Goal: Information Seeking & Learning: Learn about a topic

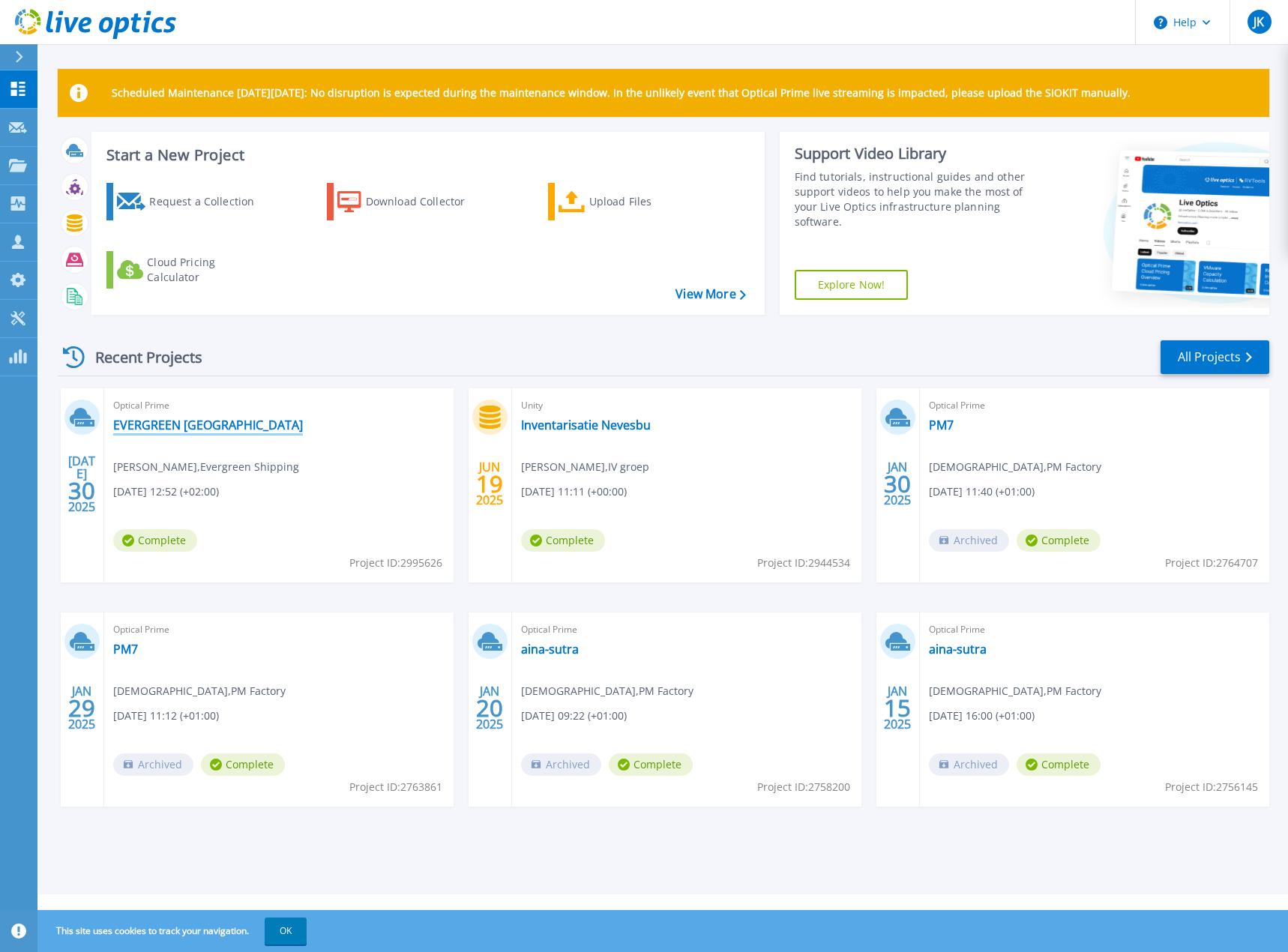
click at [217, 419] on link "EVERGREEN [GEOGRAPHIC_DATA]" at bounding box center [208, 425] width 190 height 15
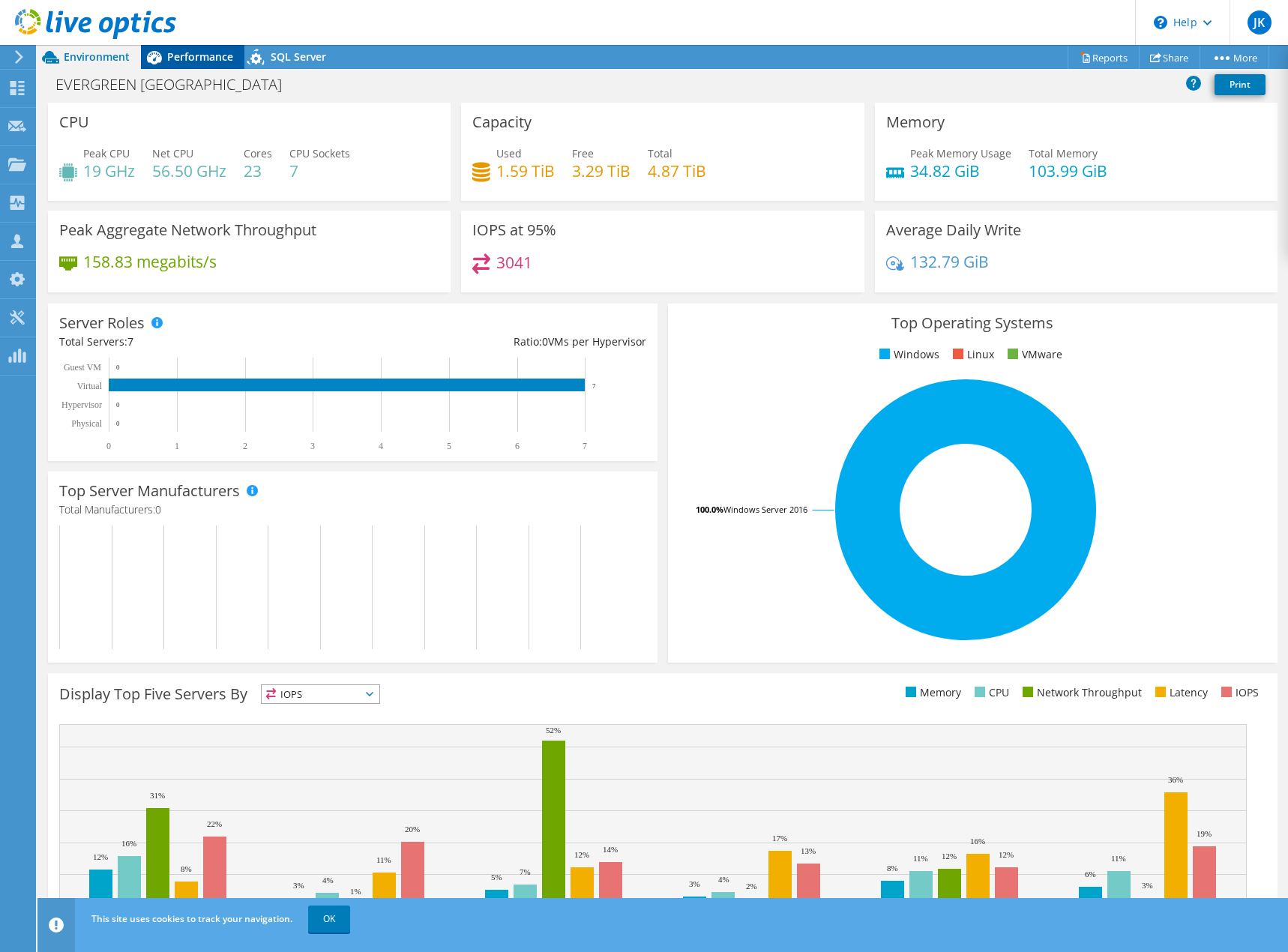
click at [183, 54] on span "Performance" at bounding box center [200, 57] width 66 height 15
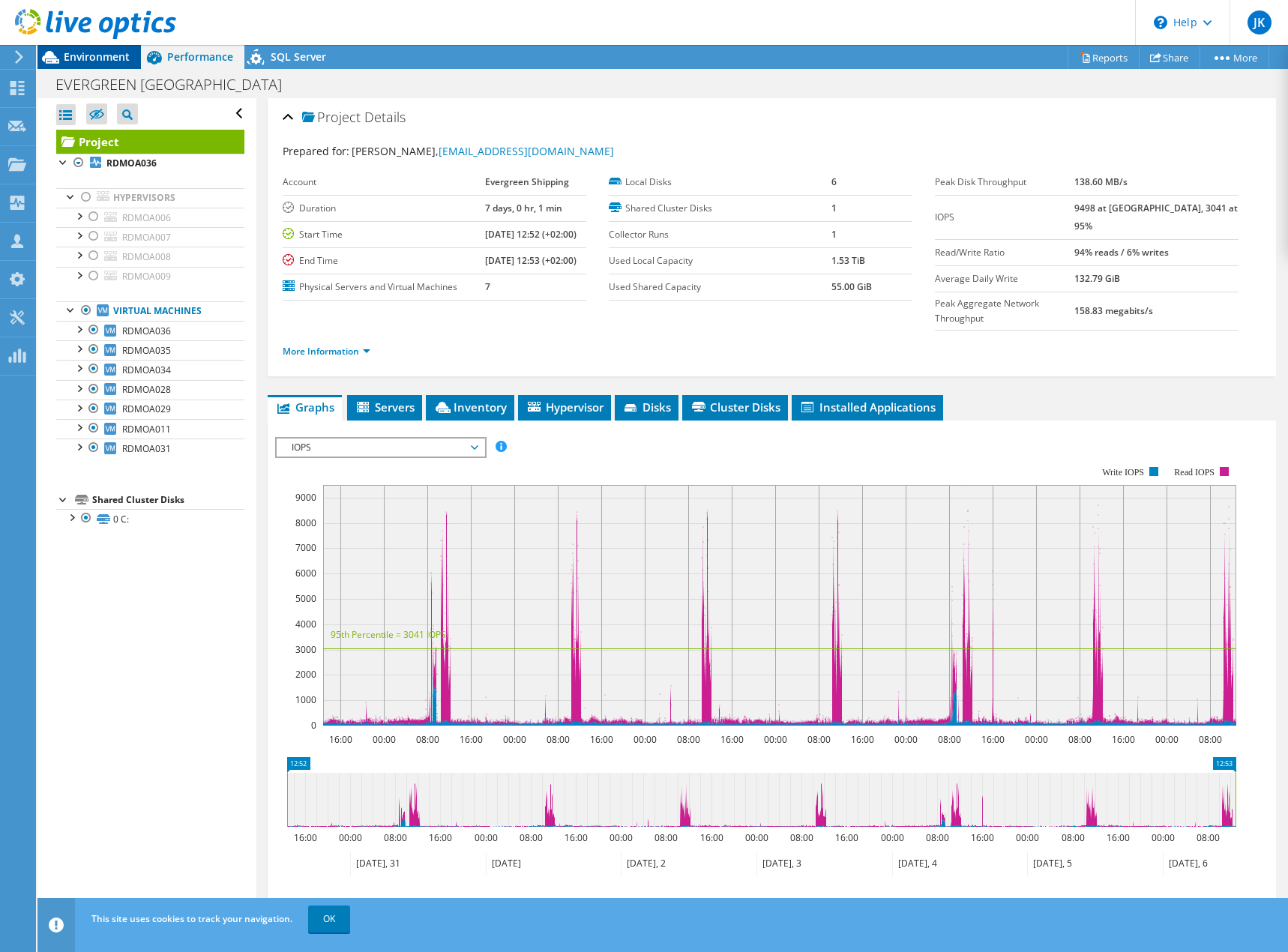
click at [78, 59] on span "Environment" at bounding box center [97, 57] width 66 height 15
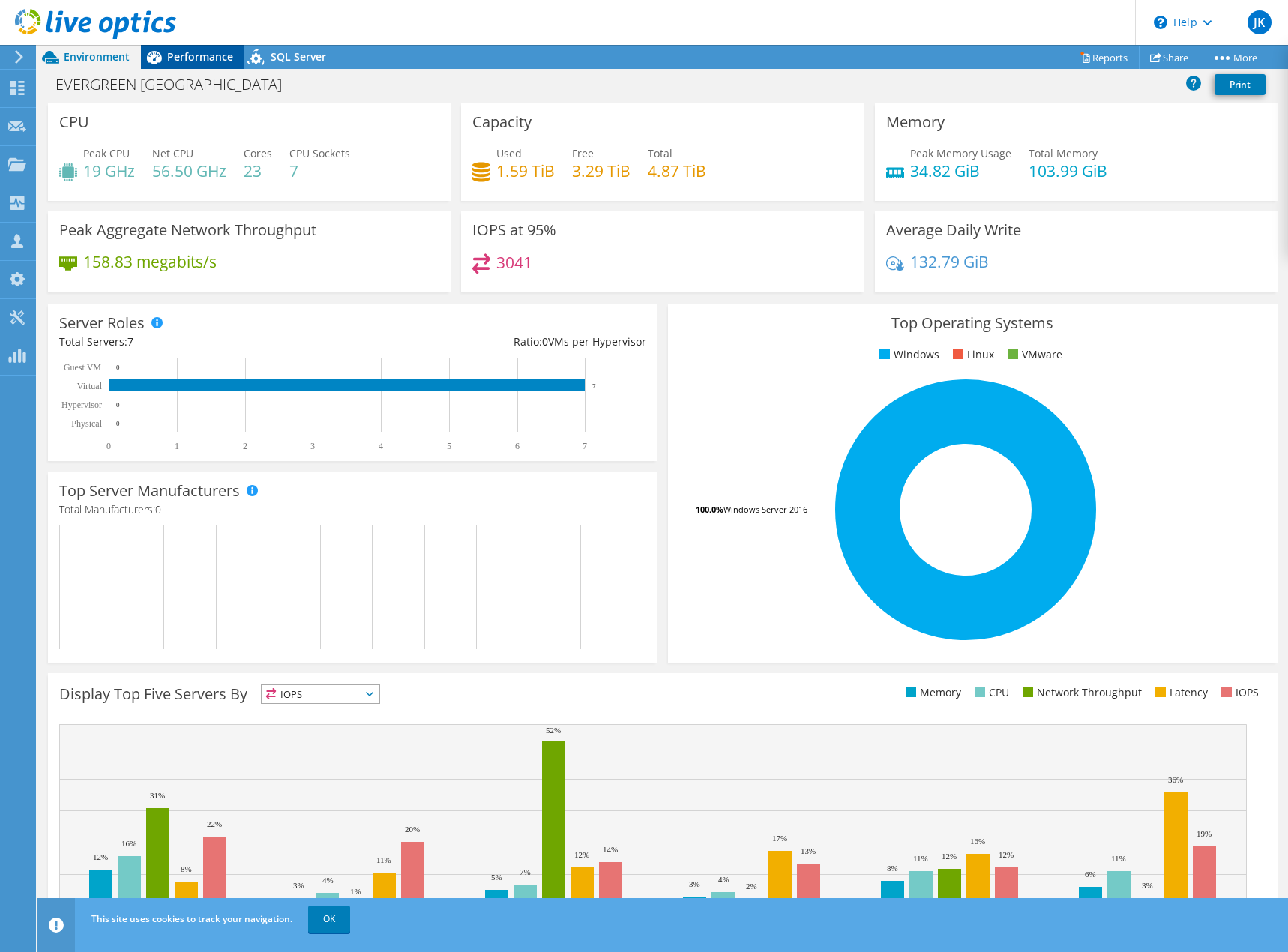
click at [208, 57] on span "Performance" at bounding box center [200, 57] width 66 height 15
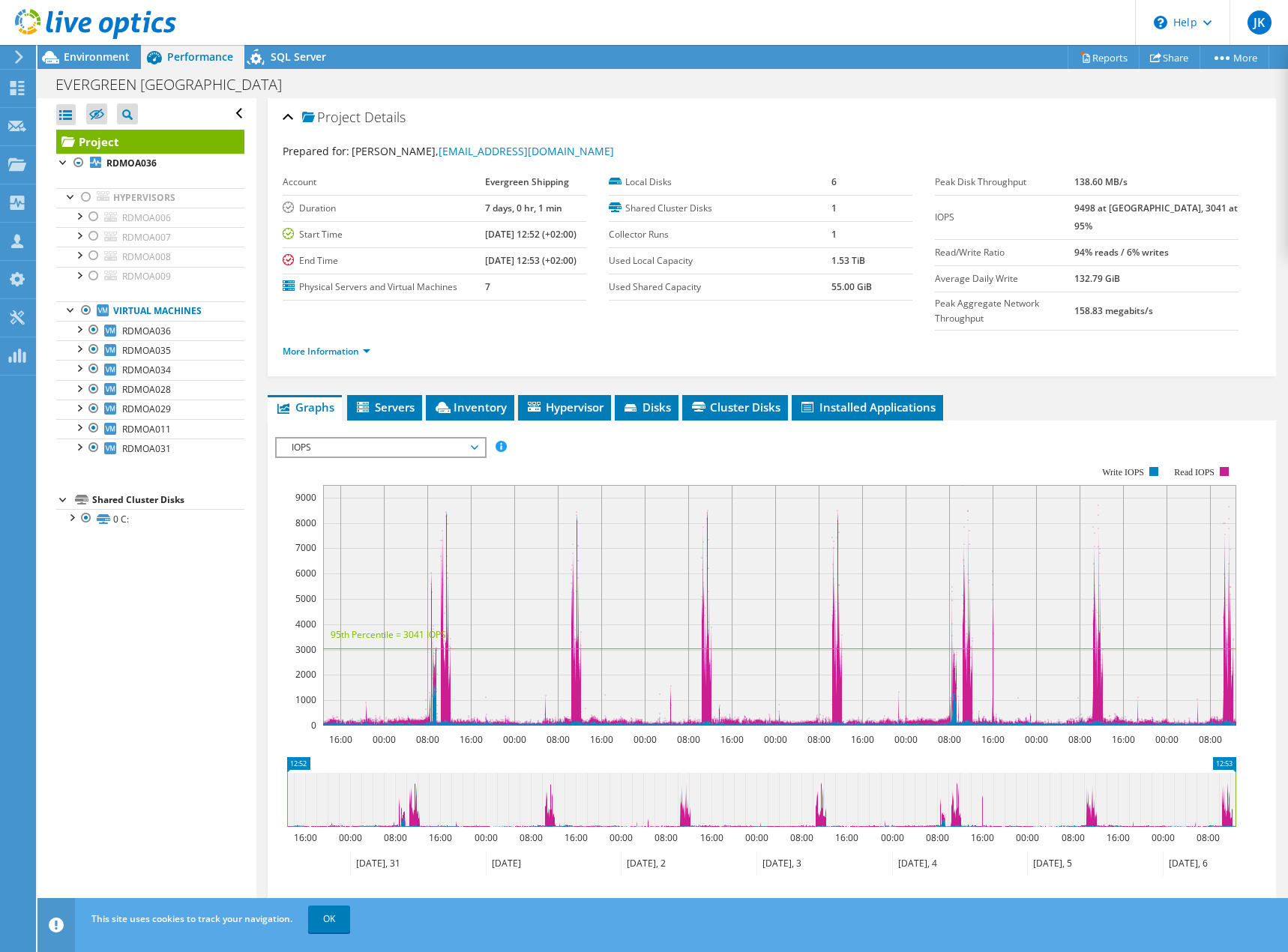
click at [476, 439] on span "IOPS" at bounding box center [379, 448] width 192 height 18
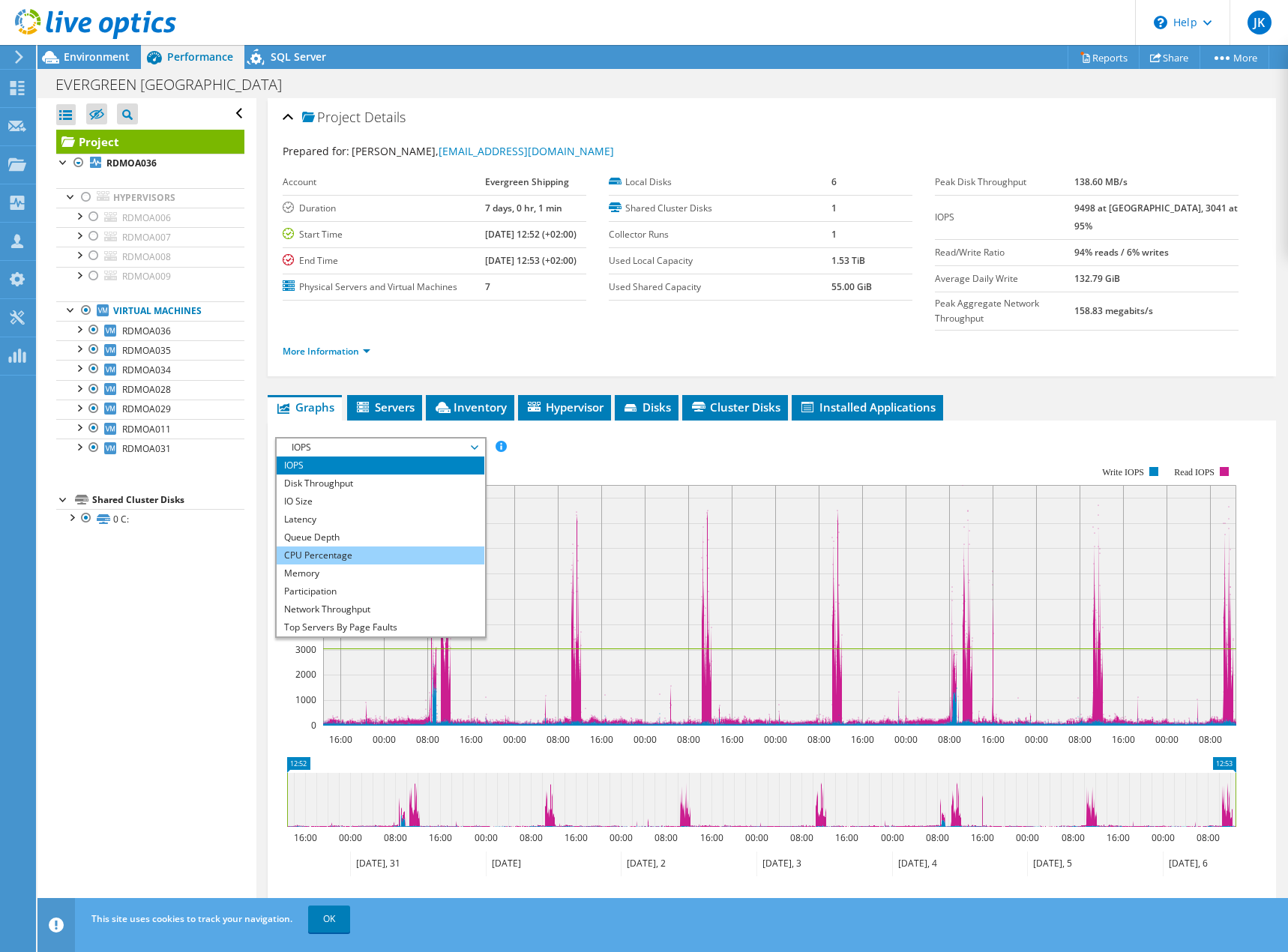
click at [410, 546] on li "CPU Percentage" at bounding box center [380, 555] width 208 height 18
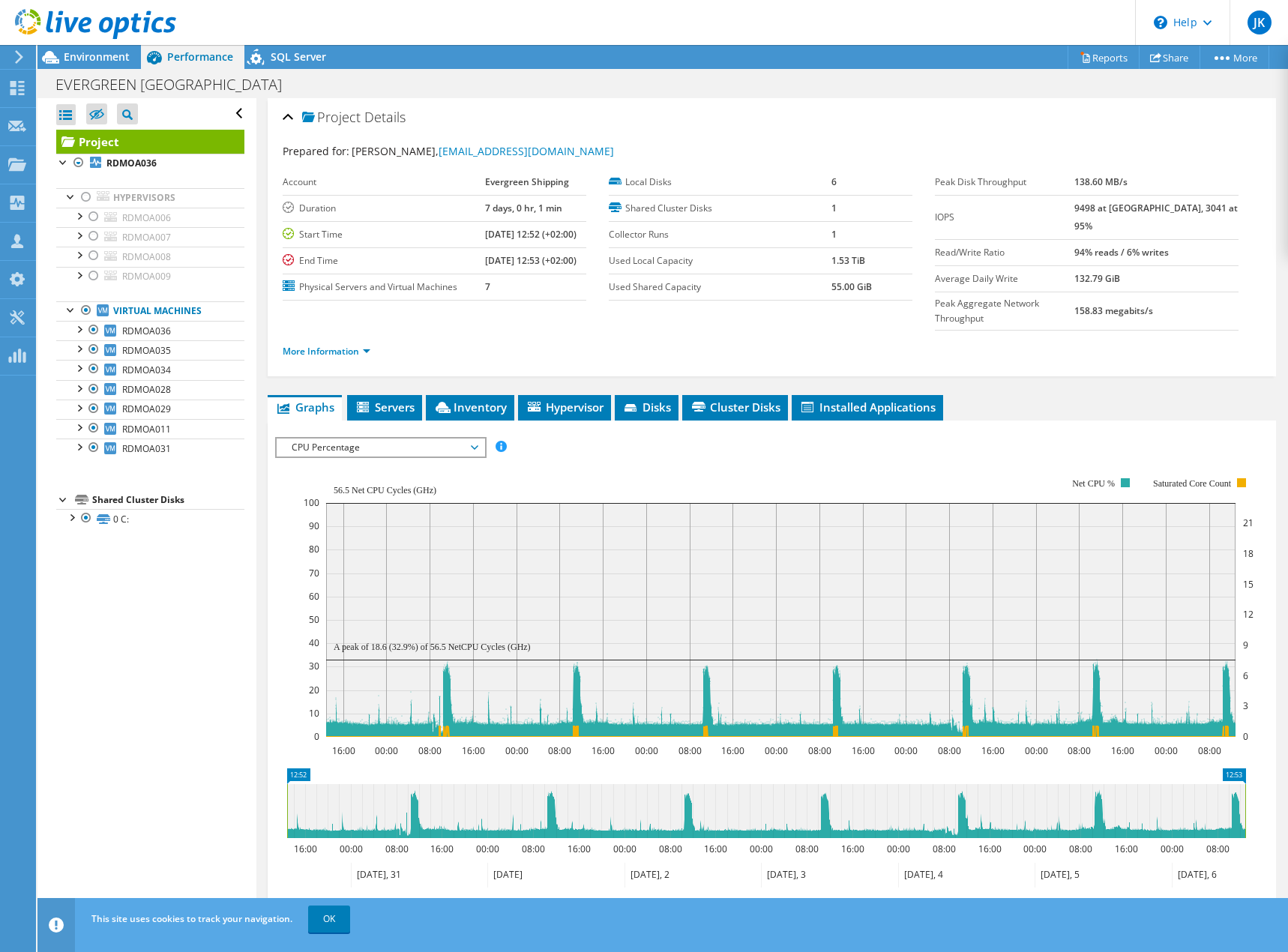
click at [478, 445] on icon at bounding box center [474, 447] width 7 height 5
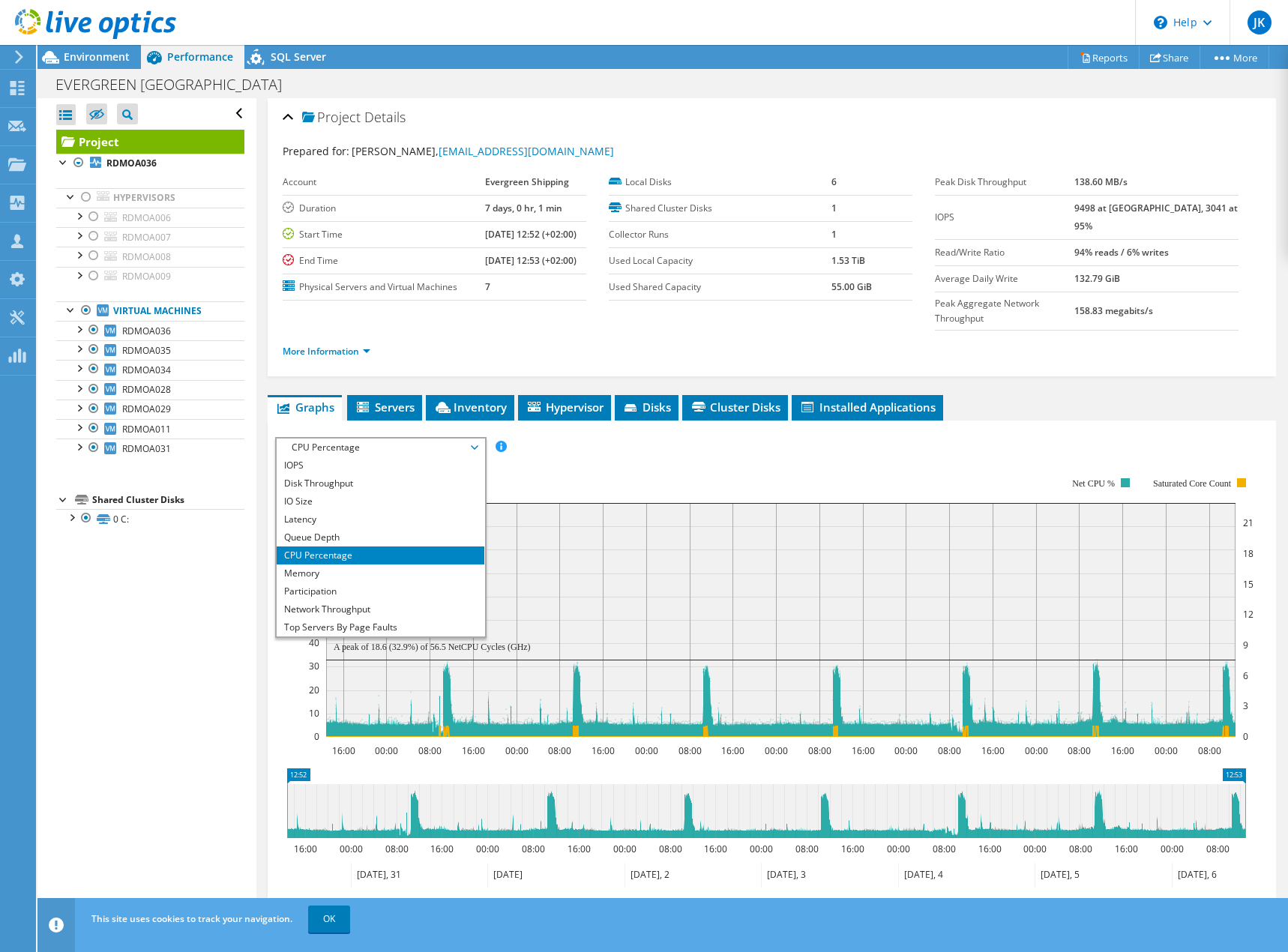
click at [675, 457] on rect at bounding box center [778, 606] width 950 height 300
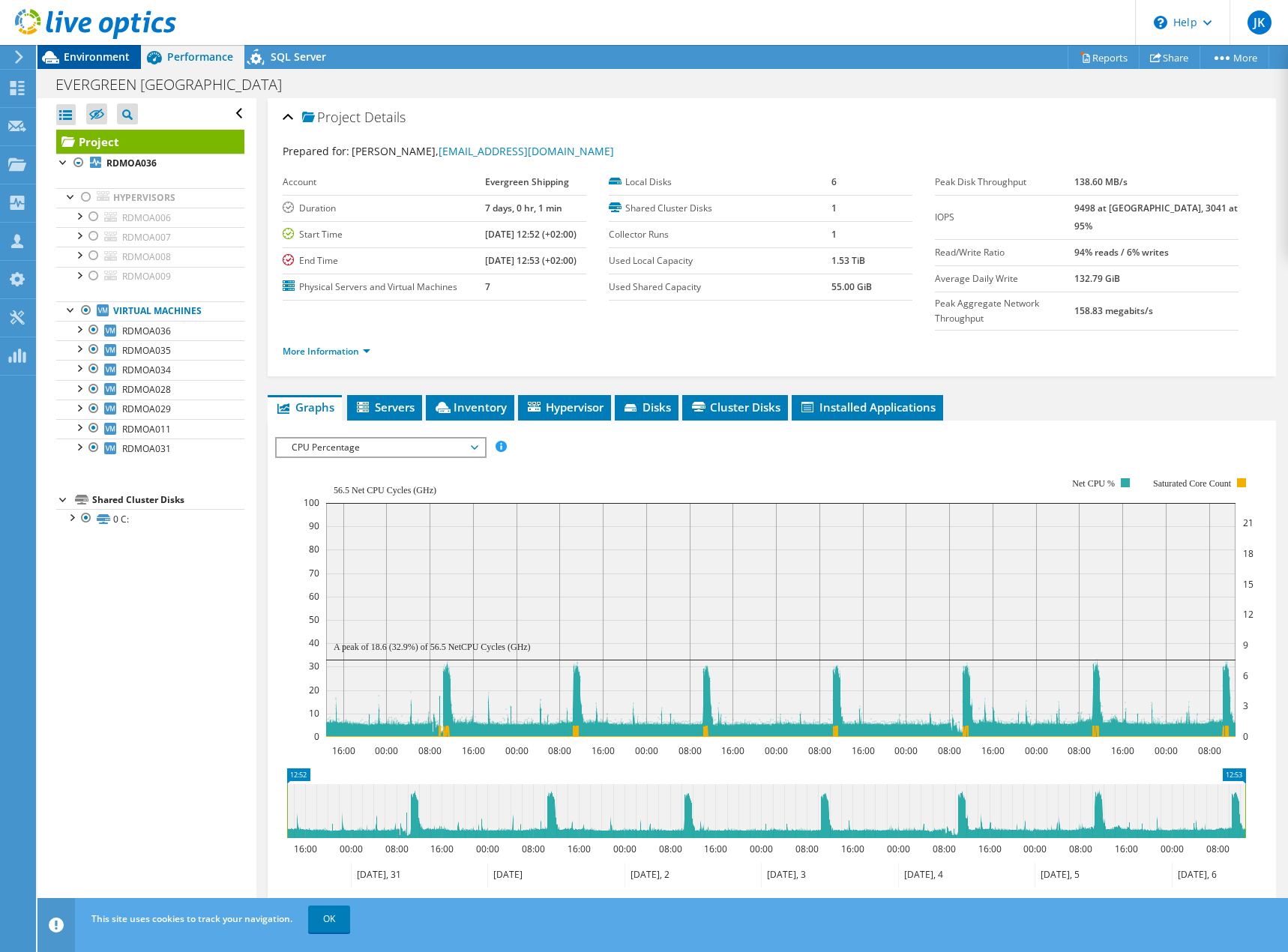
click at [110, 58] on span "Environment" at bounding box center [97, 57] width 66 height 15
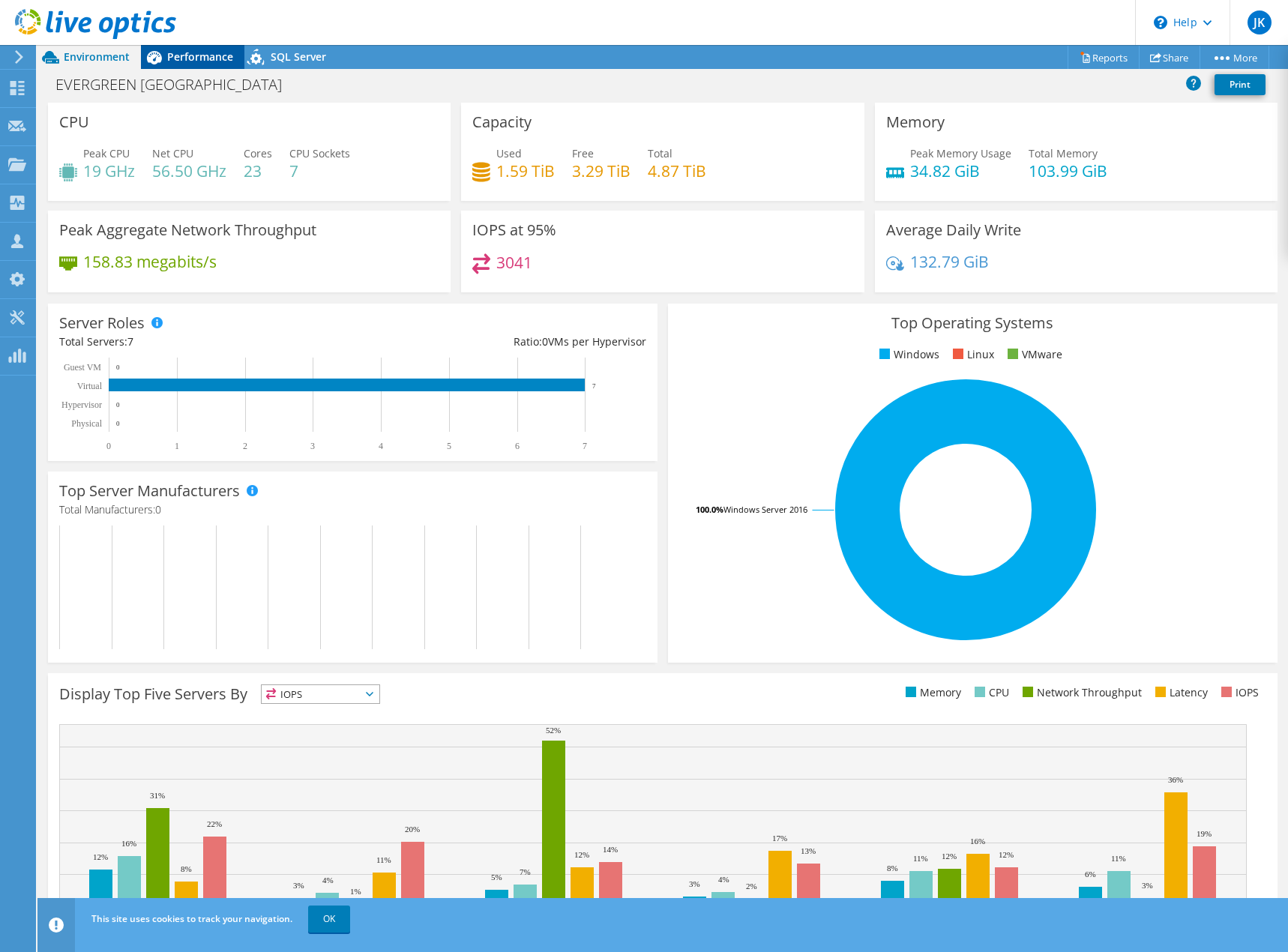
click at [183, 60] on span "Performance" at bounding box center [200, 57] width 66 height 15
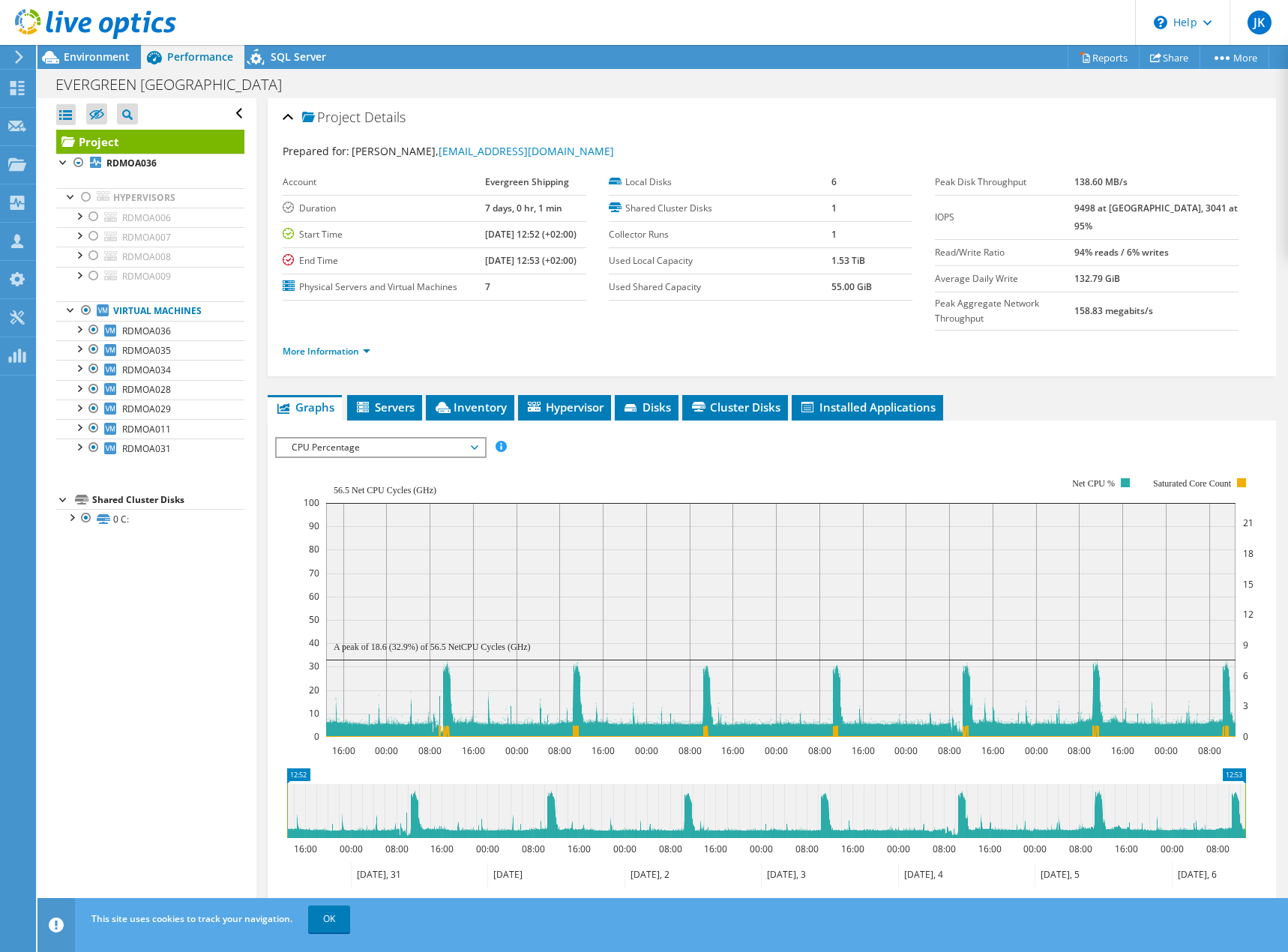
click at [472, 439] on span "CPU Percentage" at bounding box center [379, 448] width 192 height 18
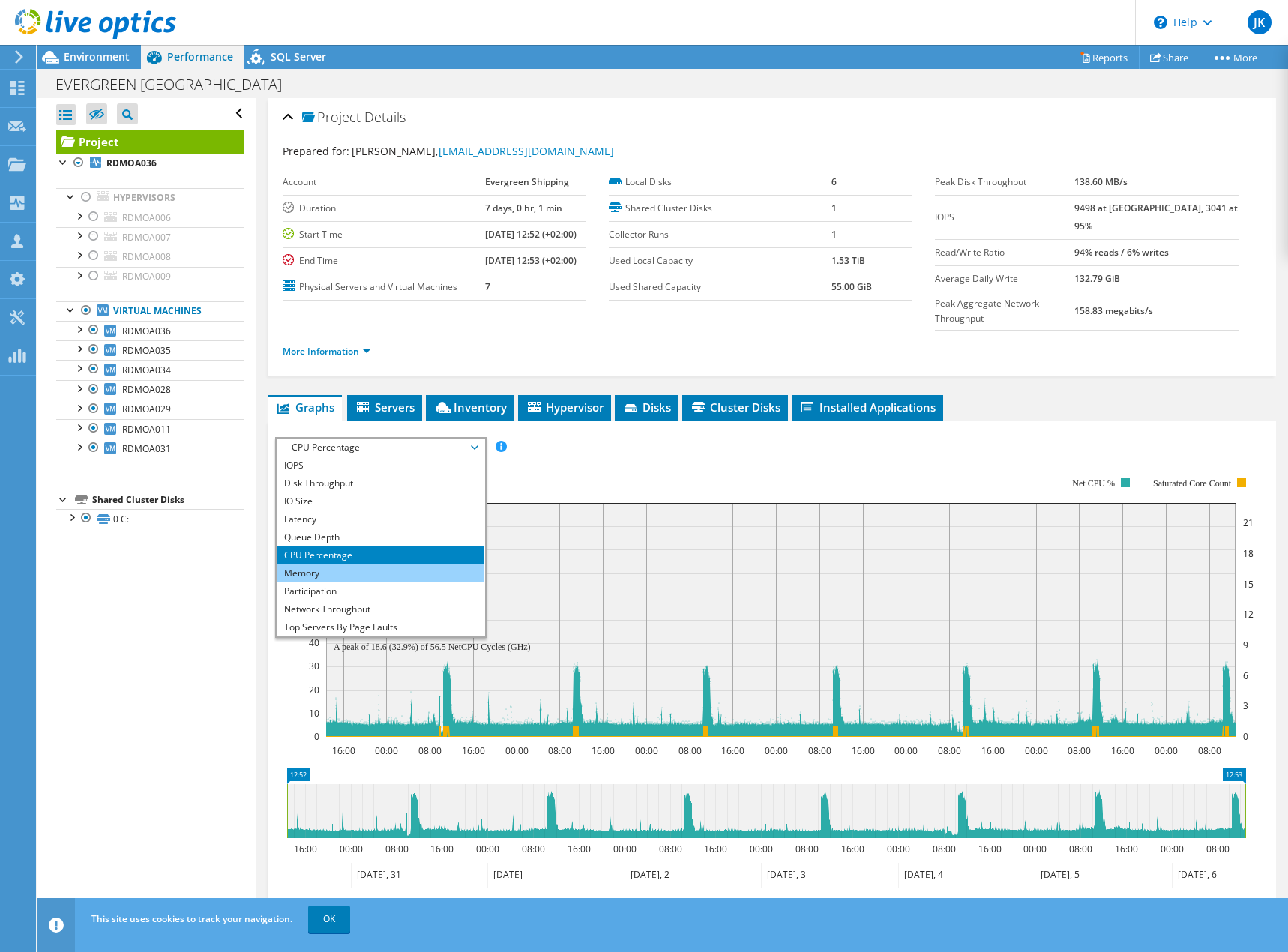
click at [335, 564] on li "Memory" at bounding box center [380, 574] width 208 height 18
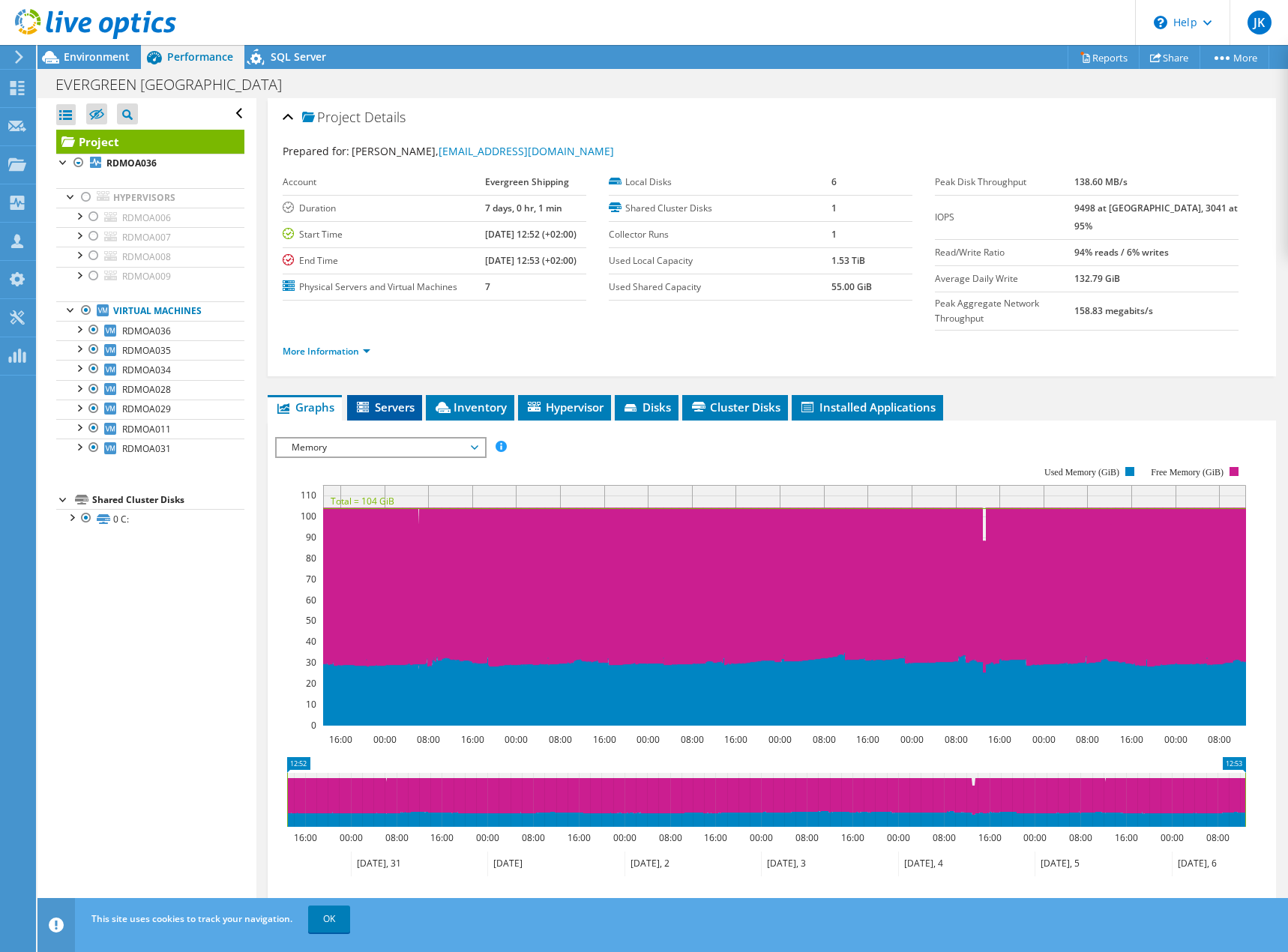
click at [390, 399] on span "Servers" at bounding box center [385, 407] width 60 height 15
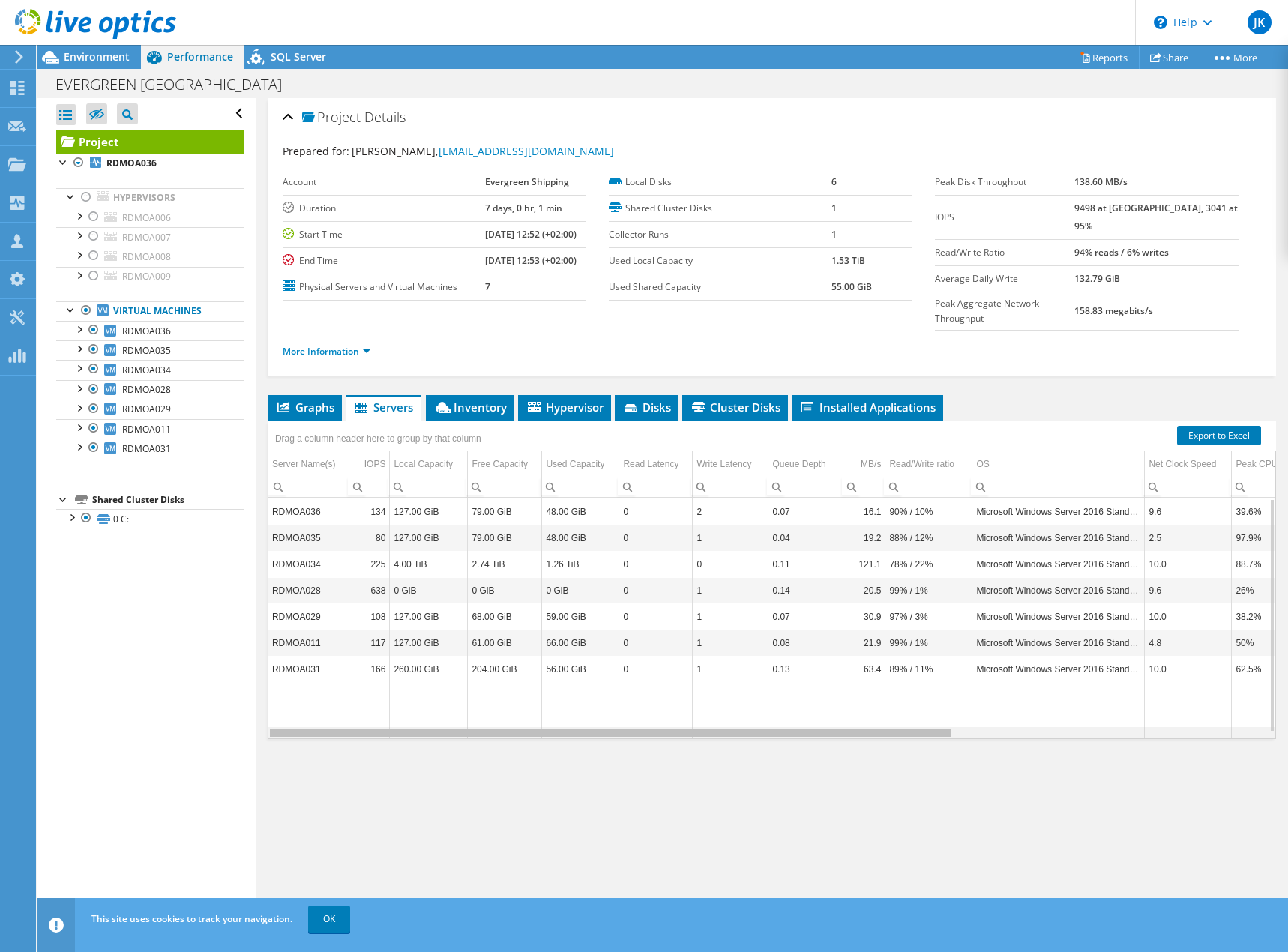
drag, startPoint x: 926, startPoint y: 705, endPoint x: 875, endPoint y: 706, distance: 51.0
click at [875, 706] on body "JK Partner Team Member [PERSON_NAME] [EMAIL_ADDRESS][DOMAIN_NAME] sltn My Profi…" at bounding box center [644, 476] width 1288 height 952
click at [568, 399] on span "Hypervisor" at bounding box center [564, 407] width 78 height 15
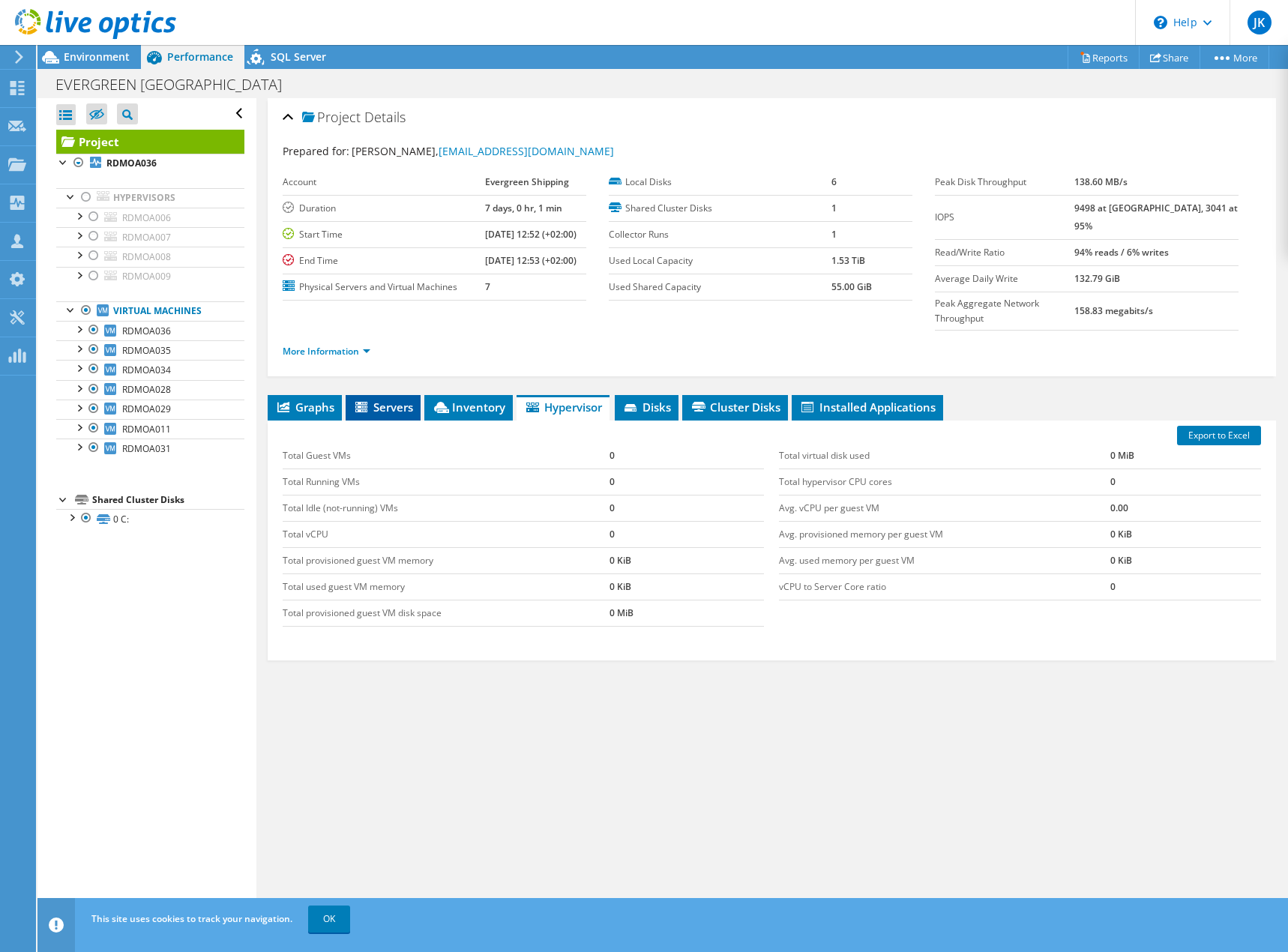
click at [390, 399] on span "Servers" at bounding box center [383, 407] width 60 height 15
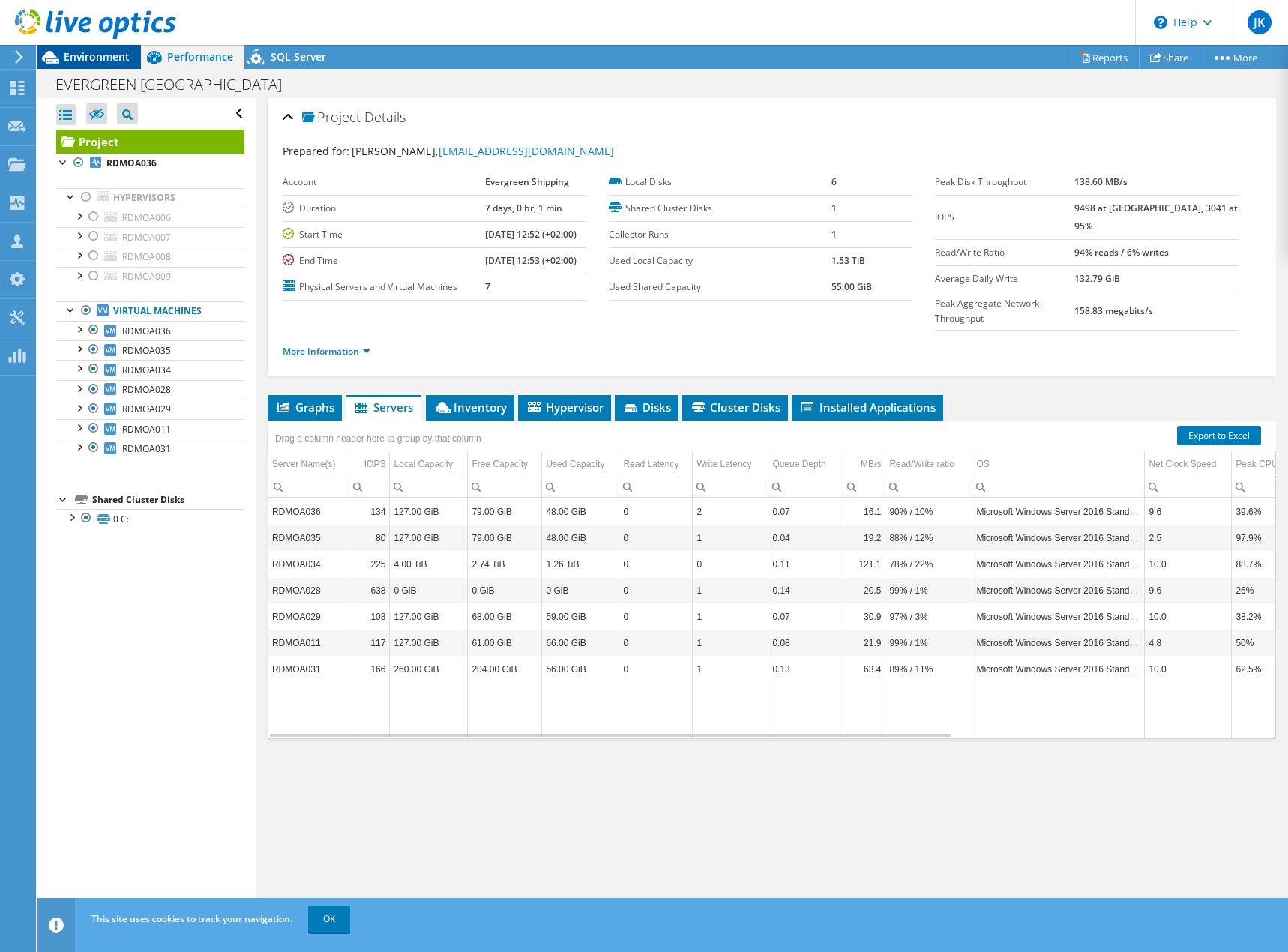
click at [87, 51] on span "Environment" at bounding box center [97, 57] width 66 height 15
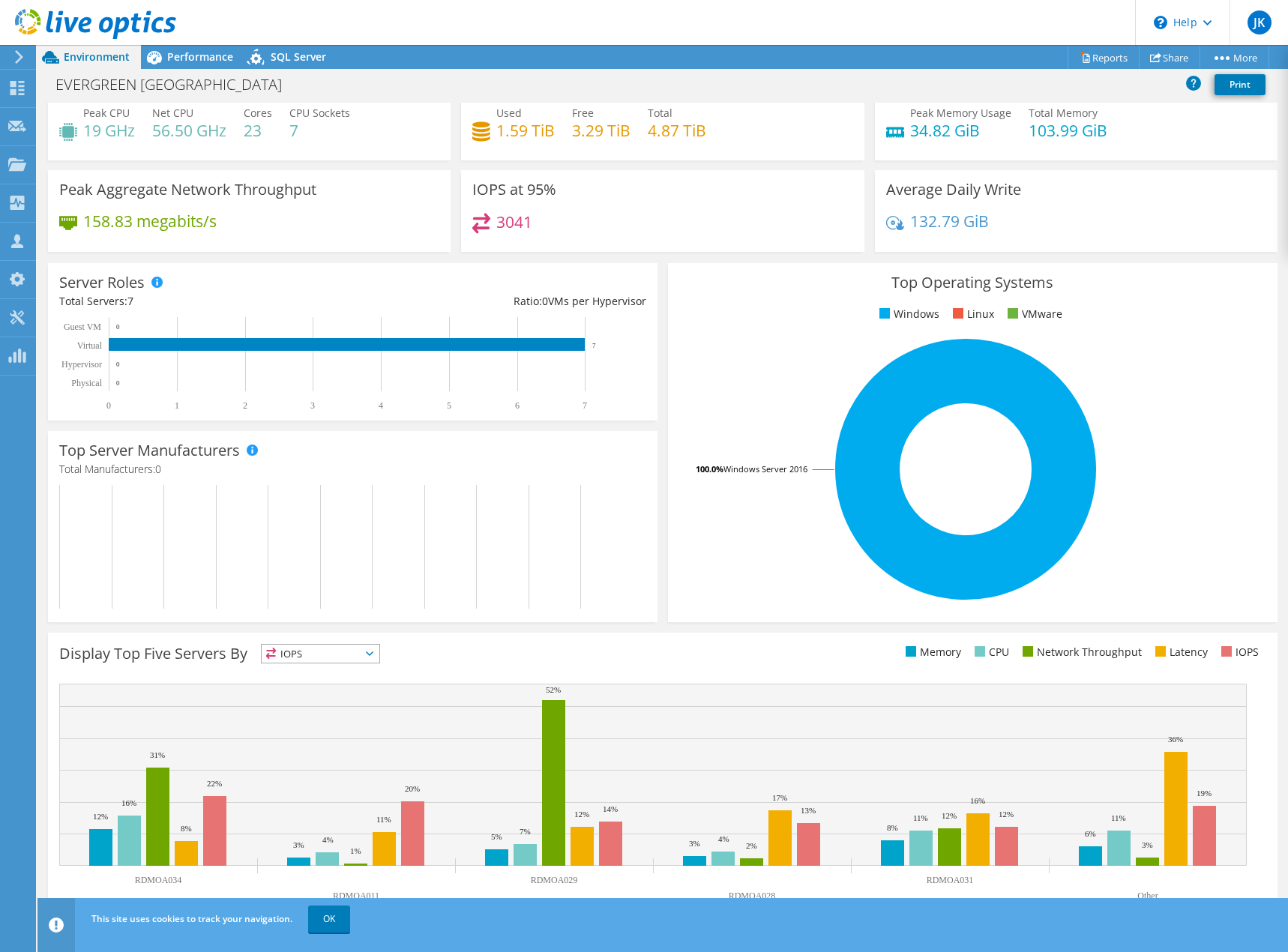
scroll to position [48, 0]
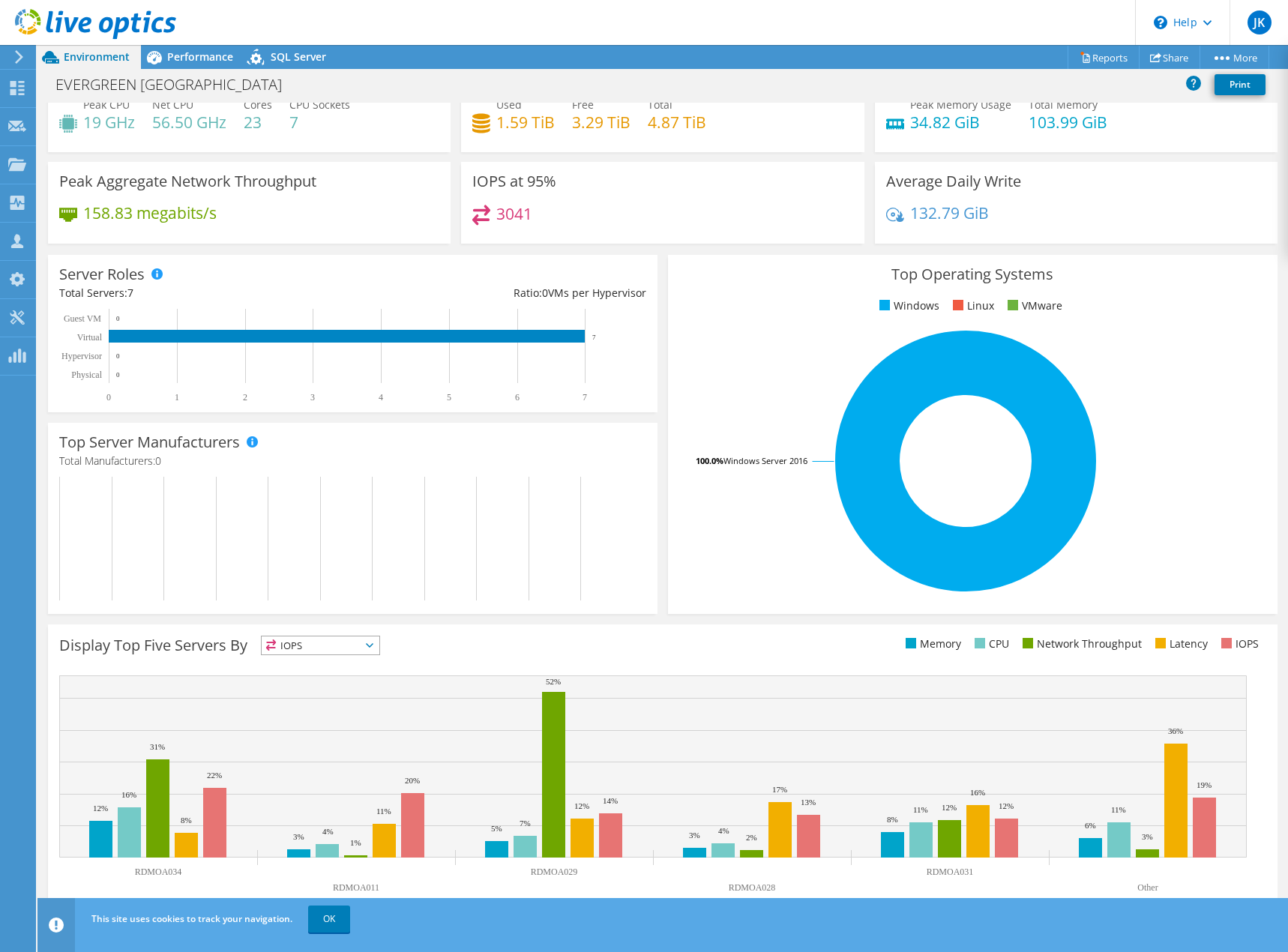
click at [369, 642] on span "IOPS" at bounding box center [320, 646] width 118 height 18
click at [323, 688] on li "Memory" at bounding box center [320, 685] width 118 height 21
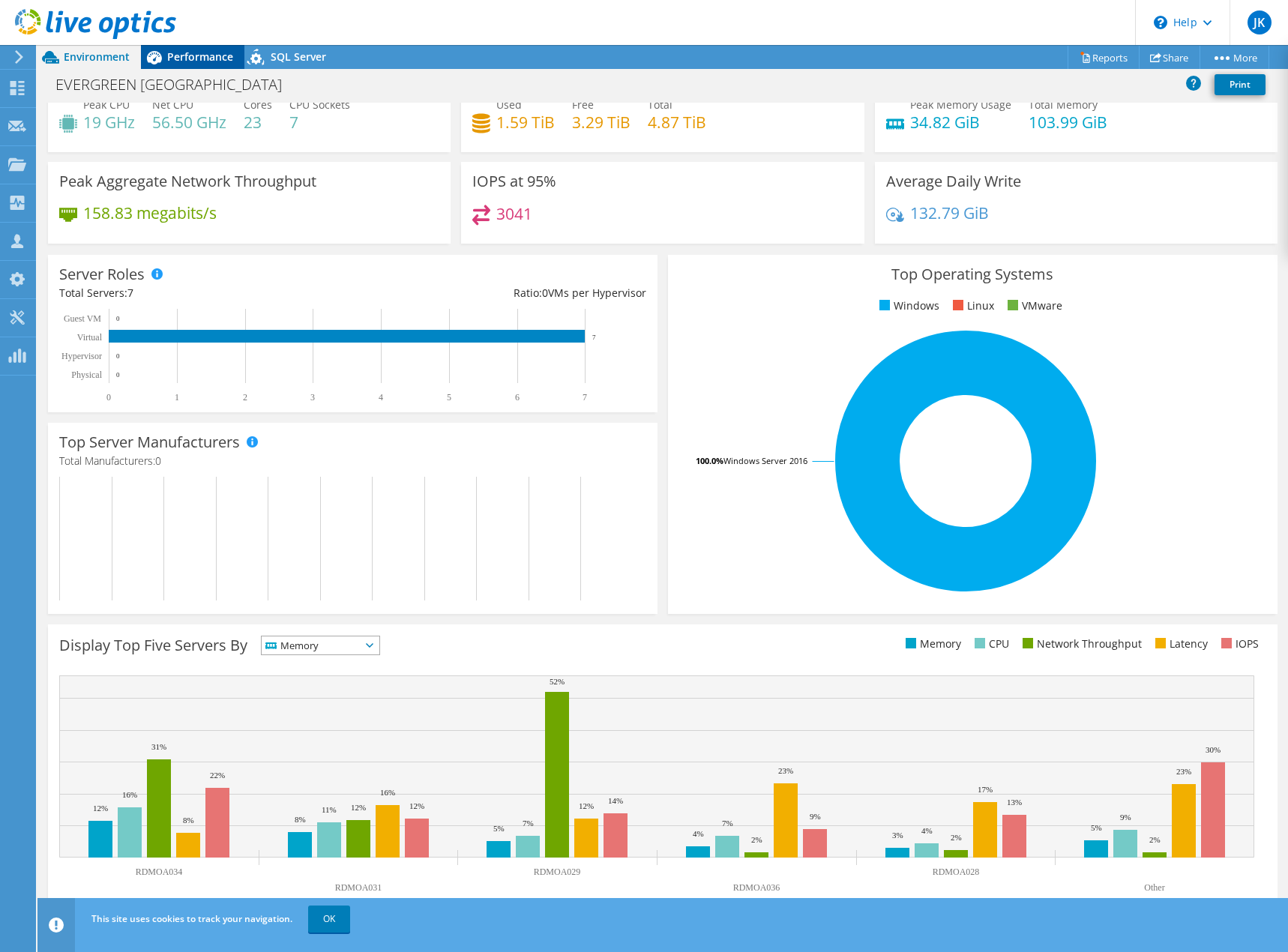
click at [217, 50] on span "Performance" at bounding box center [200, 57] width 66 height 15
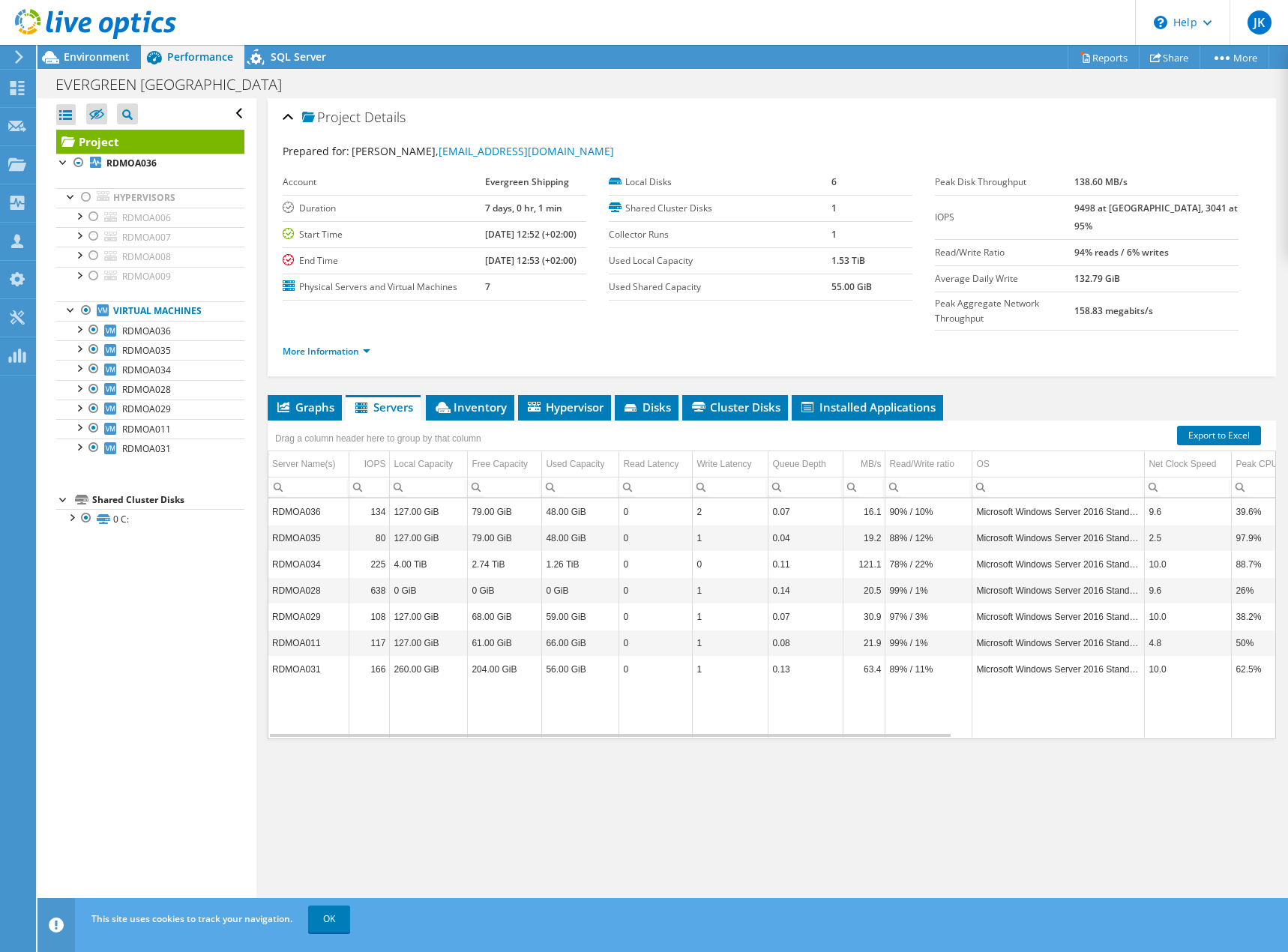
scroll to position [0, 0]
click at [84, 196] on div at bounding box center [86, 197] width 15 height 18
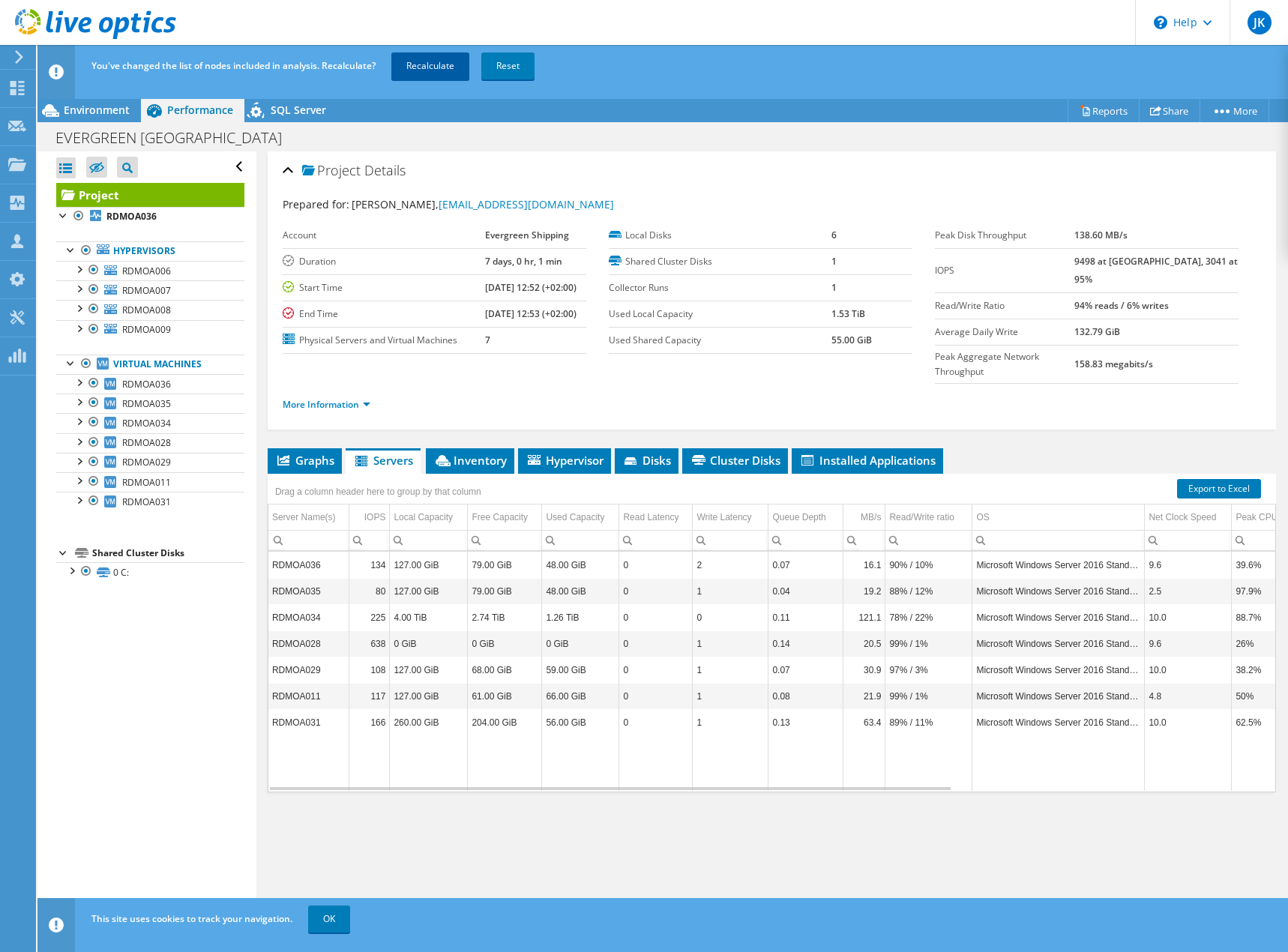
click at [445, 64] on link "Recalculate" at bounding box center [430, 67] width 78 height 27
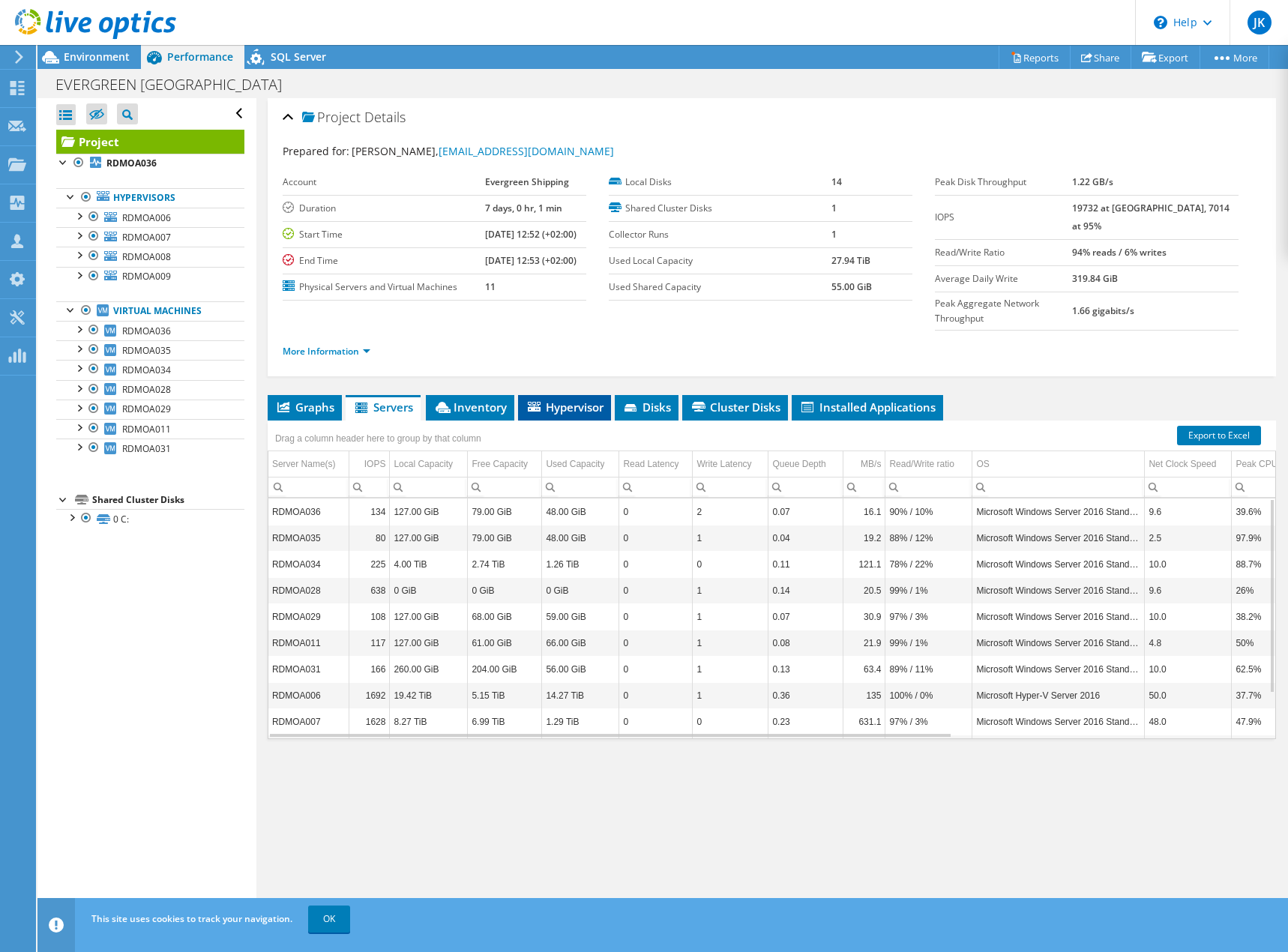
click at [572, 399] on span "Hypervisor" at bounding box center [564, 407] width 78 height 15
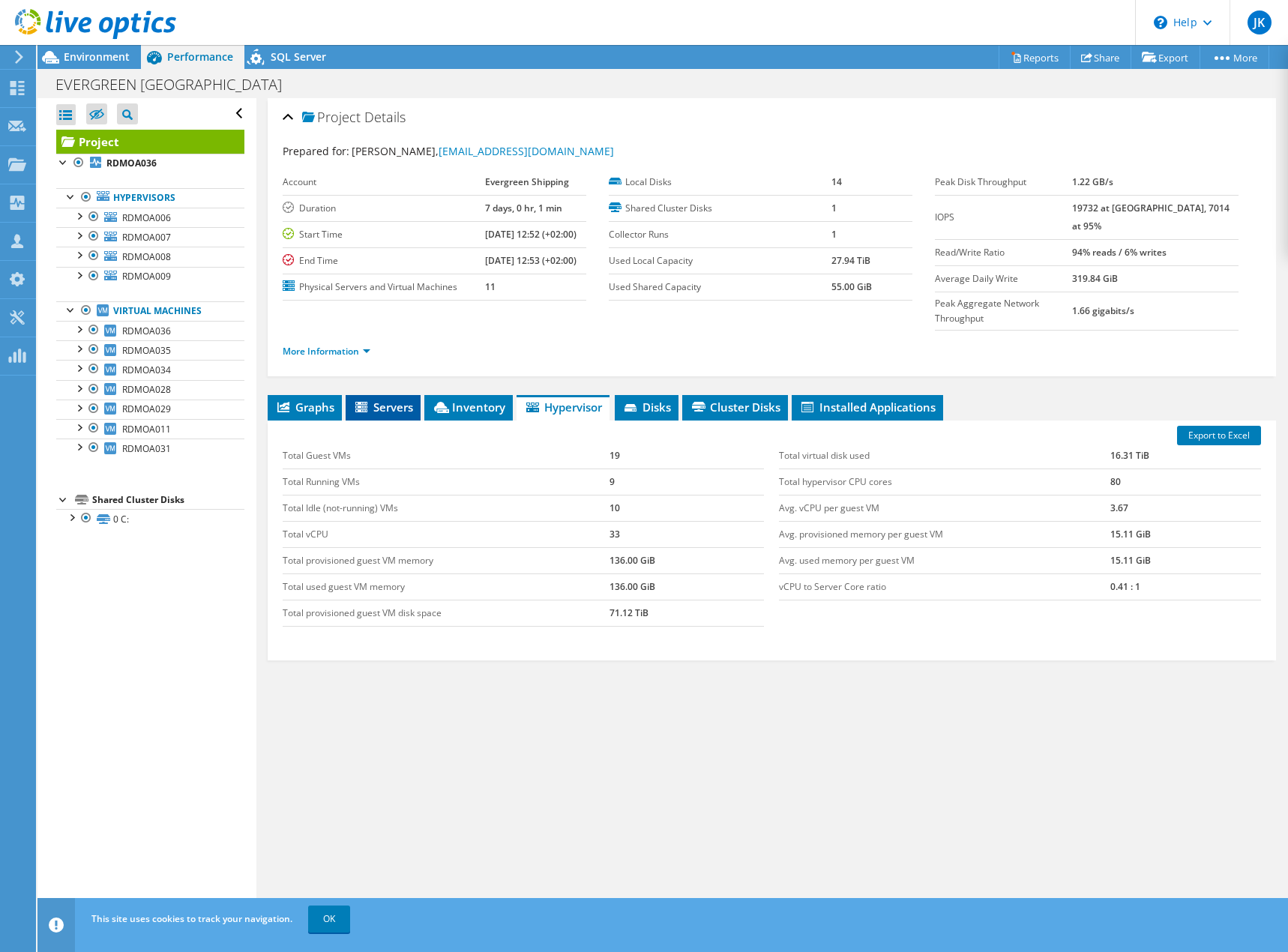
click at [400, 399] on span "Servers" at bounding box center [383, 407] width 60 height 15
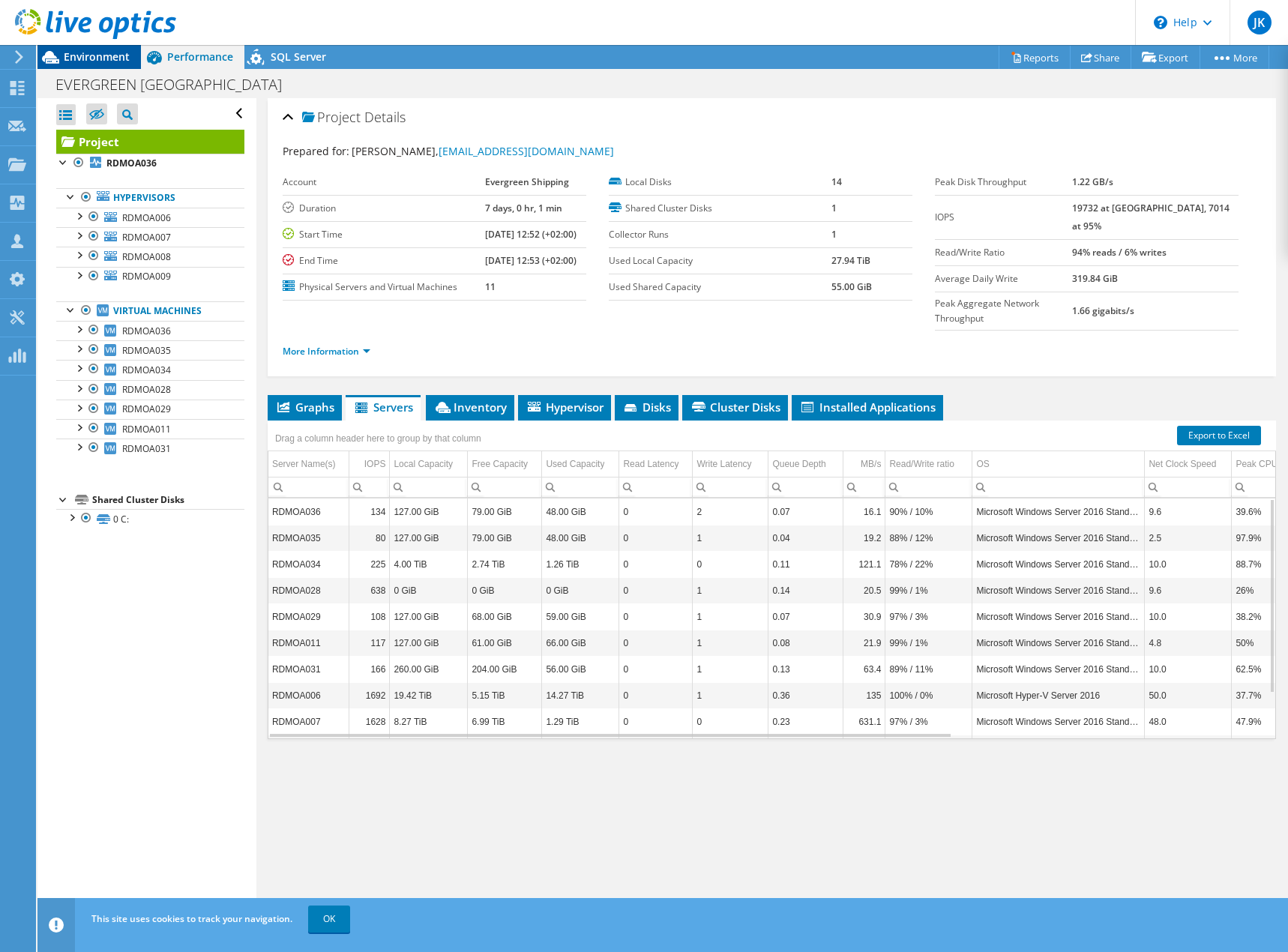
click at [101, 56] on span "Environment" at bounding box center [97, 57] width 66 height 15
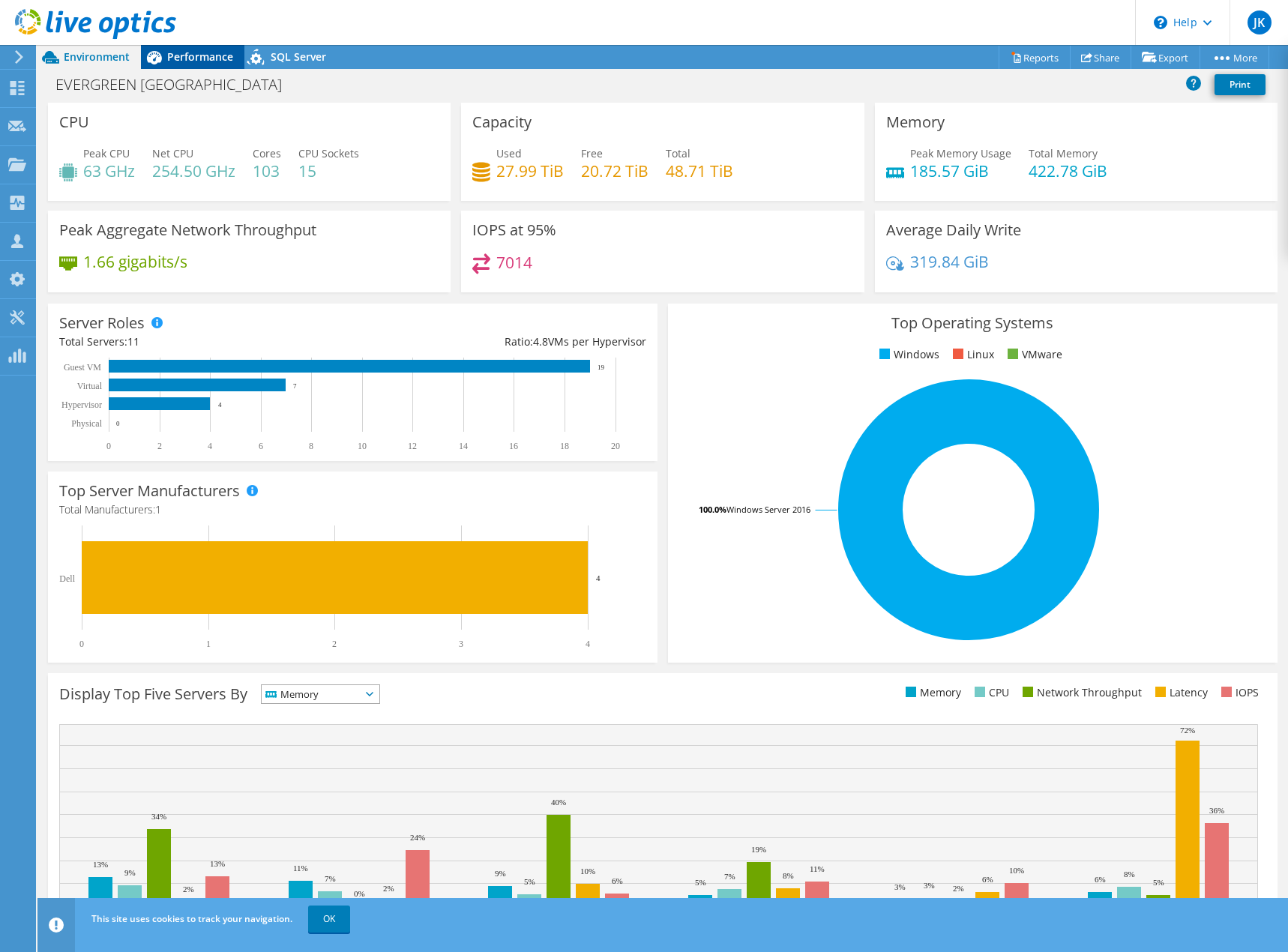
click at [191, 56] on span "Performance" at bounding box center [200, 57] width 66 height 15
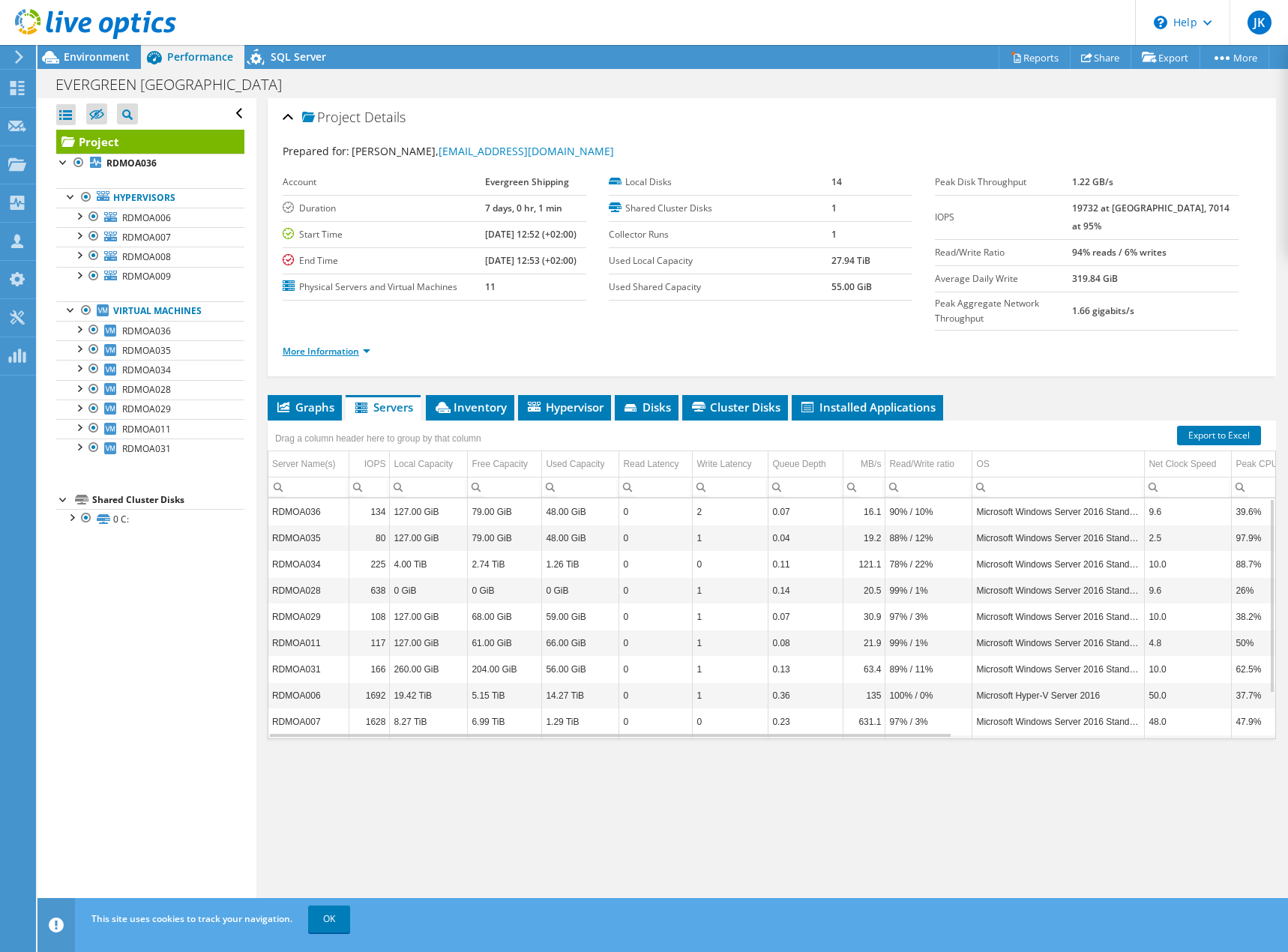
click at [327, 345] on link "More Information" at bounding box center [327, 351] width 88 height 13
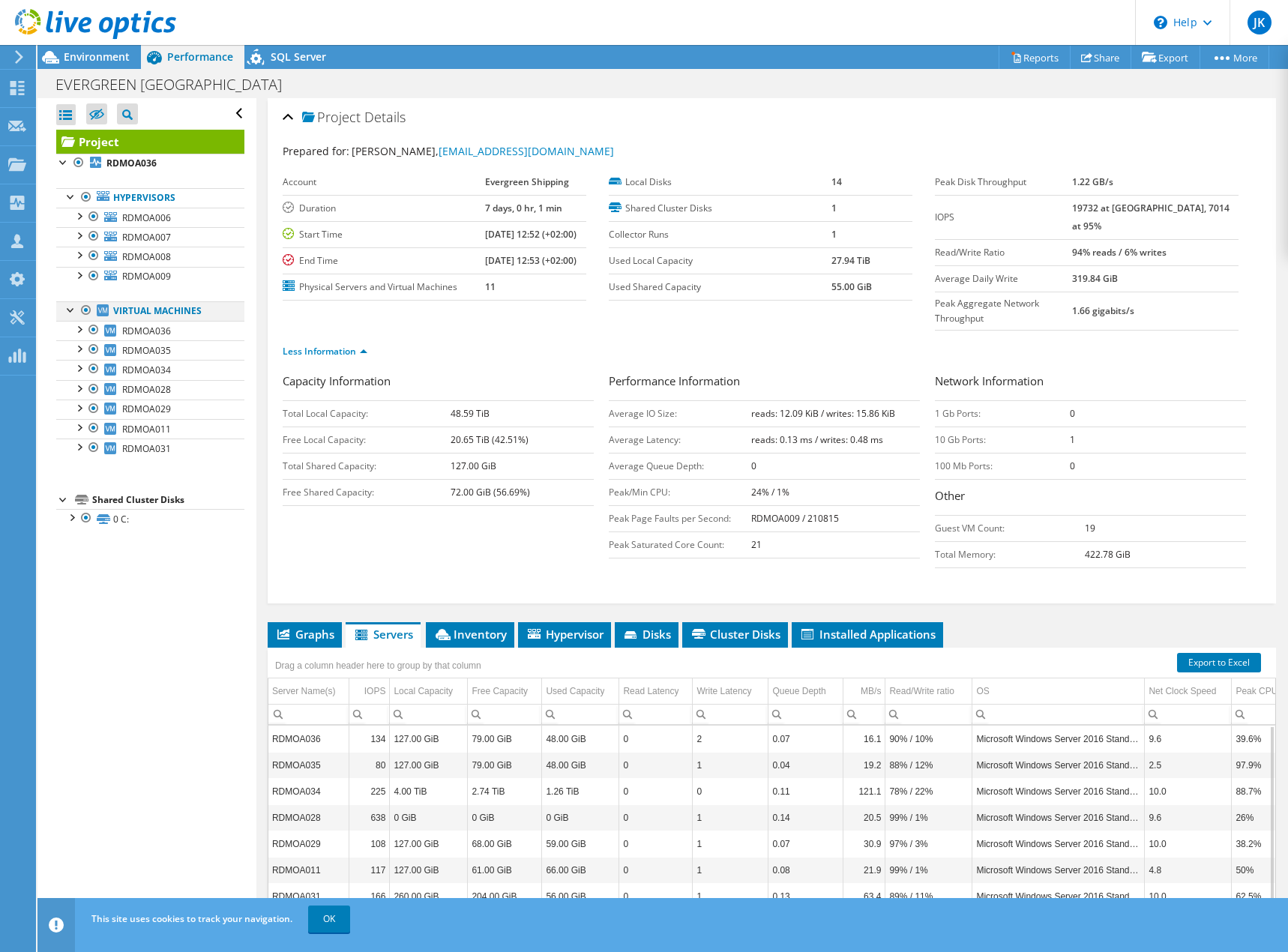
click at [87, 310] on div at bounding box center [86, 310] width 15 height 18
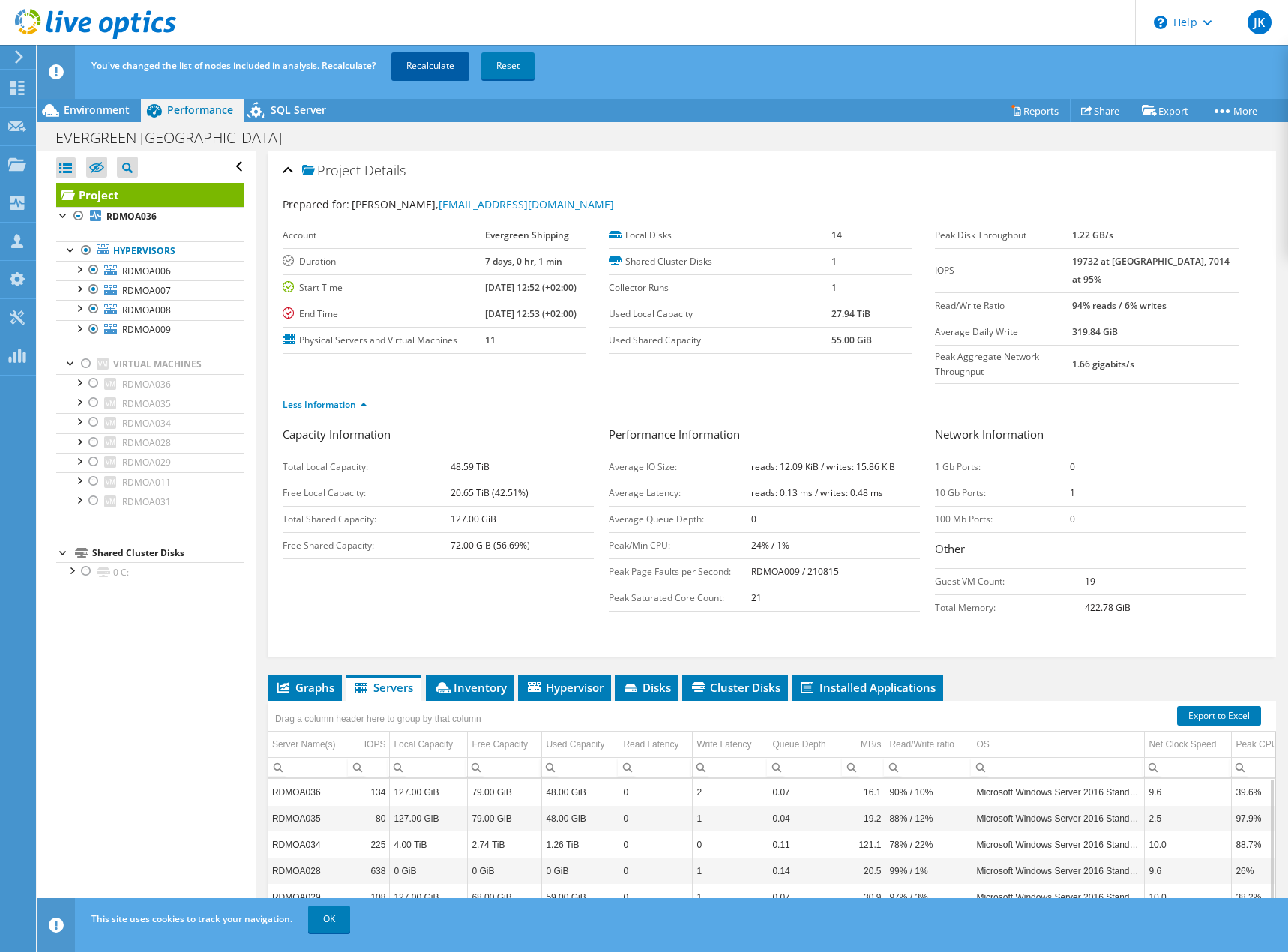
click at [429, 69] on link "Recalculate" at bounding box center [430, 67] width 78 height 27
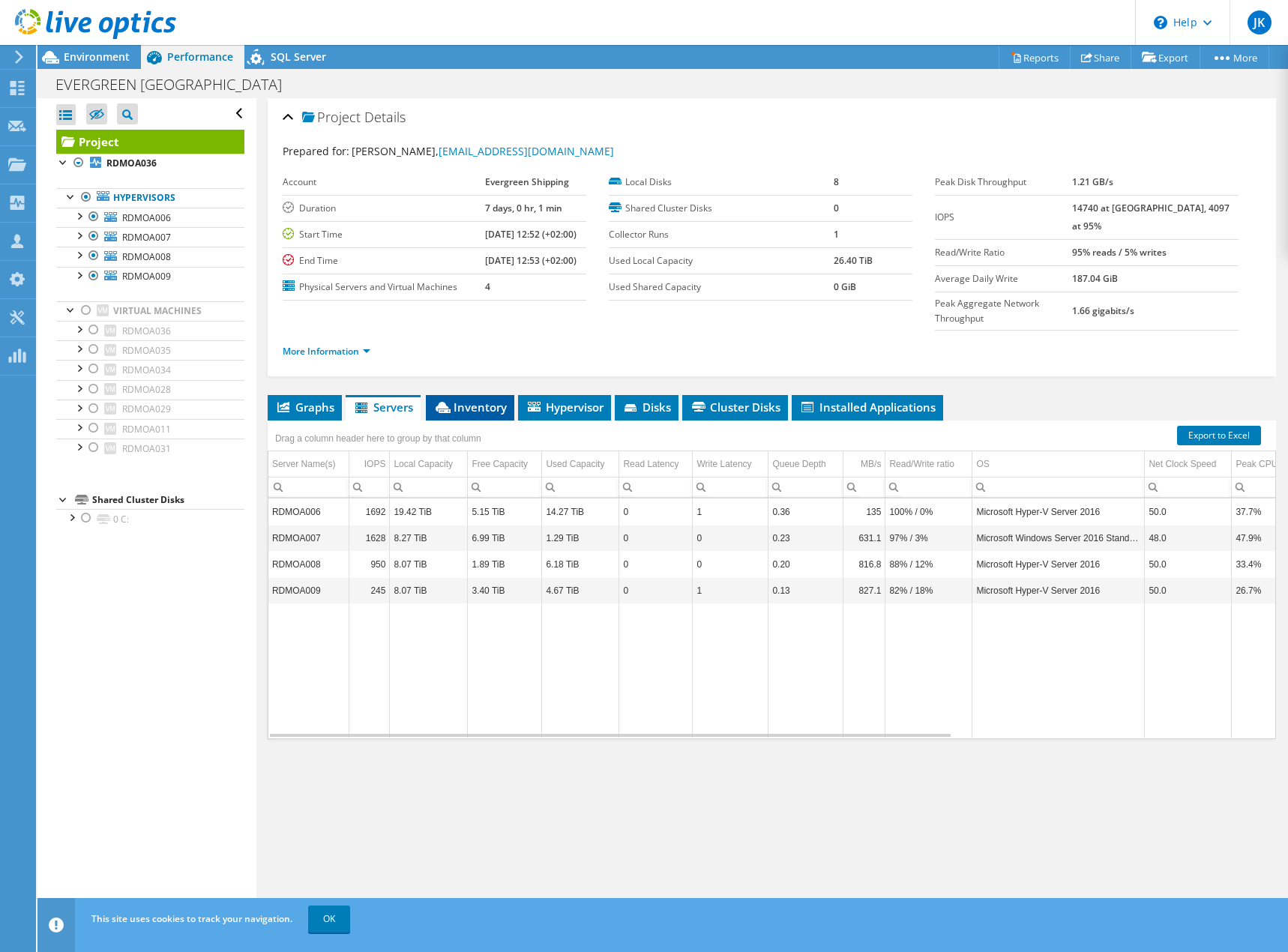
click at [473, 399] on span "Inventory" at bounding box center [470, 407] width 74 height 15
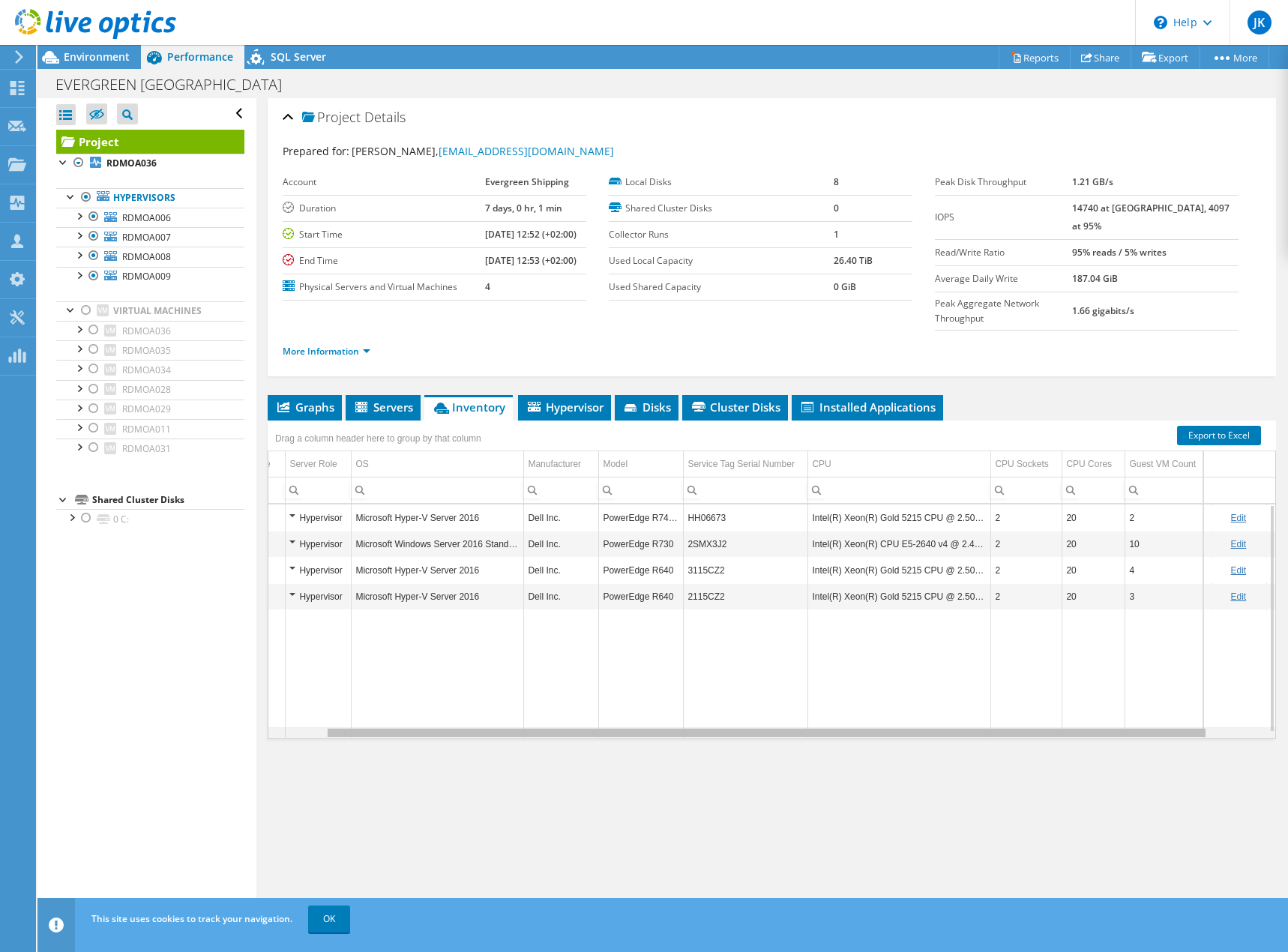
scroll to position [0, 73]
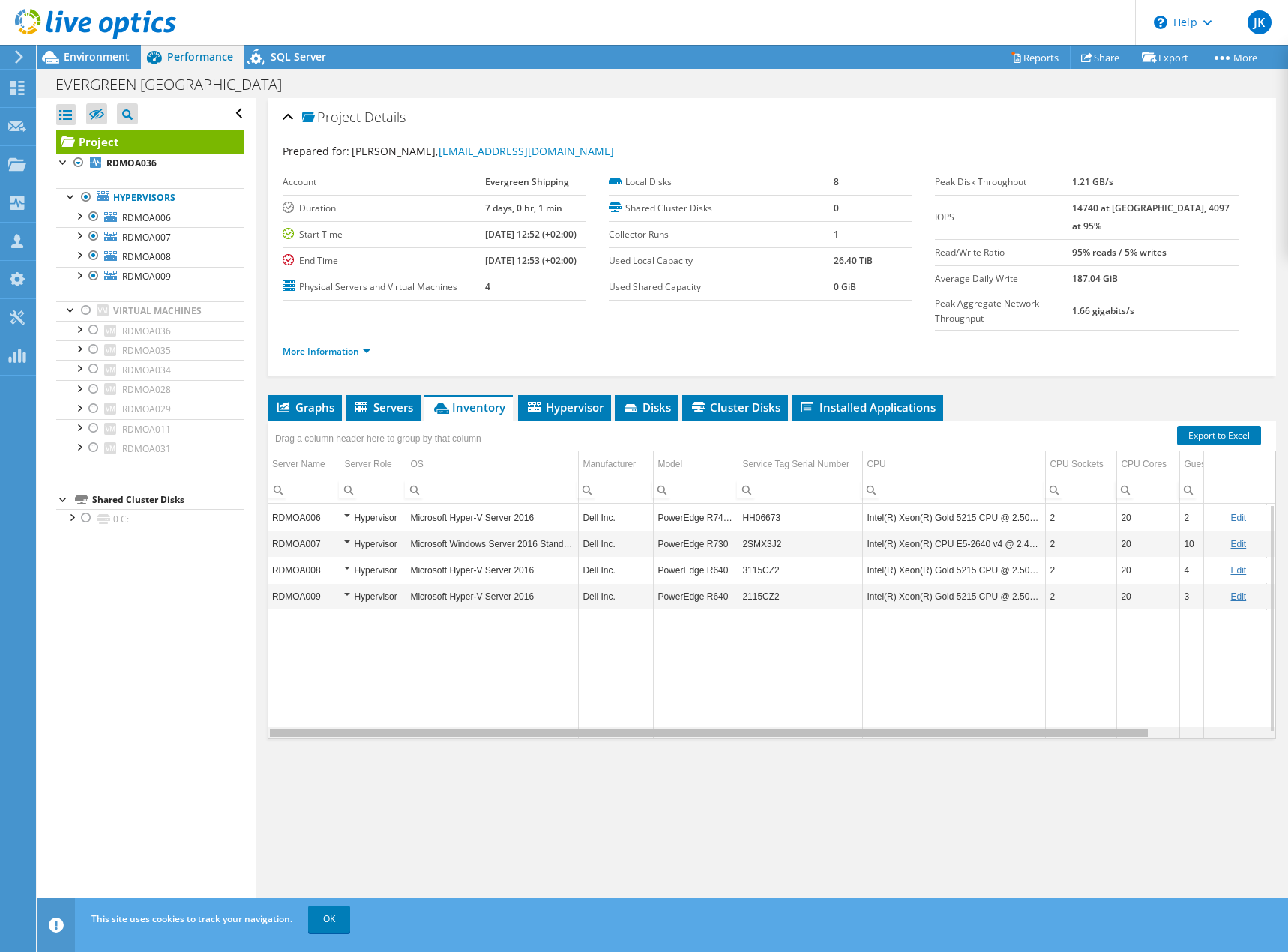
drag, startPoint x: 1044, startPoint y: 702, endPoint x: 827, endPoint y: 722, distance: 217.9
click at [849, 720] on body "JK Partner Team Member [PERSON_NAME] [EMAIL_ADDRESS][DOMAIN_NAME] sltn My Profi…" at bounding box center [644, 476] width 1288 height 952
